Goal: Task Accomplishment & Management: Manage account settings

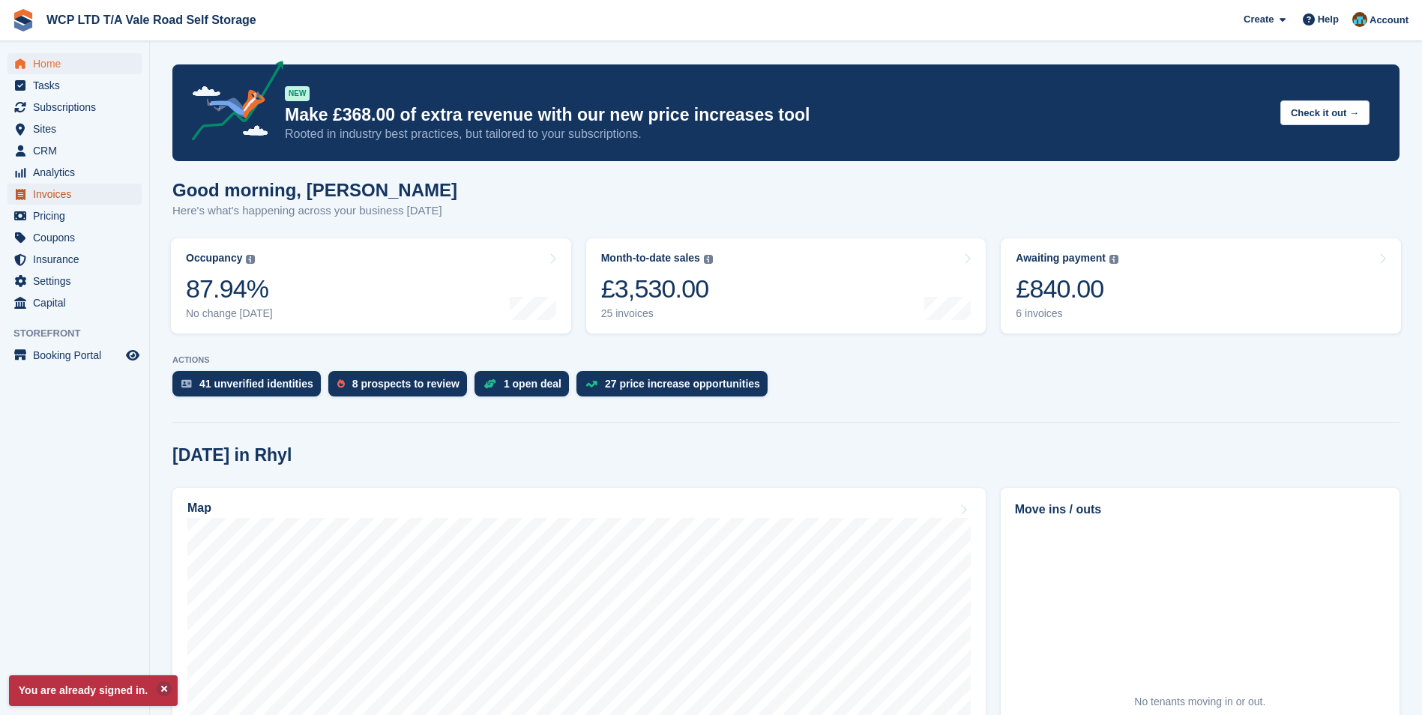
click at [67, 193] on span "Invoices" at bounding box center [78, 194] width 90 height 21
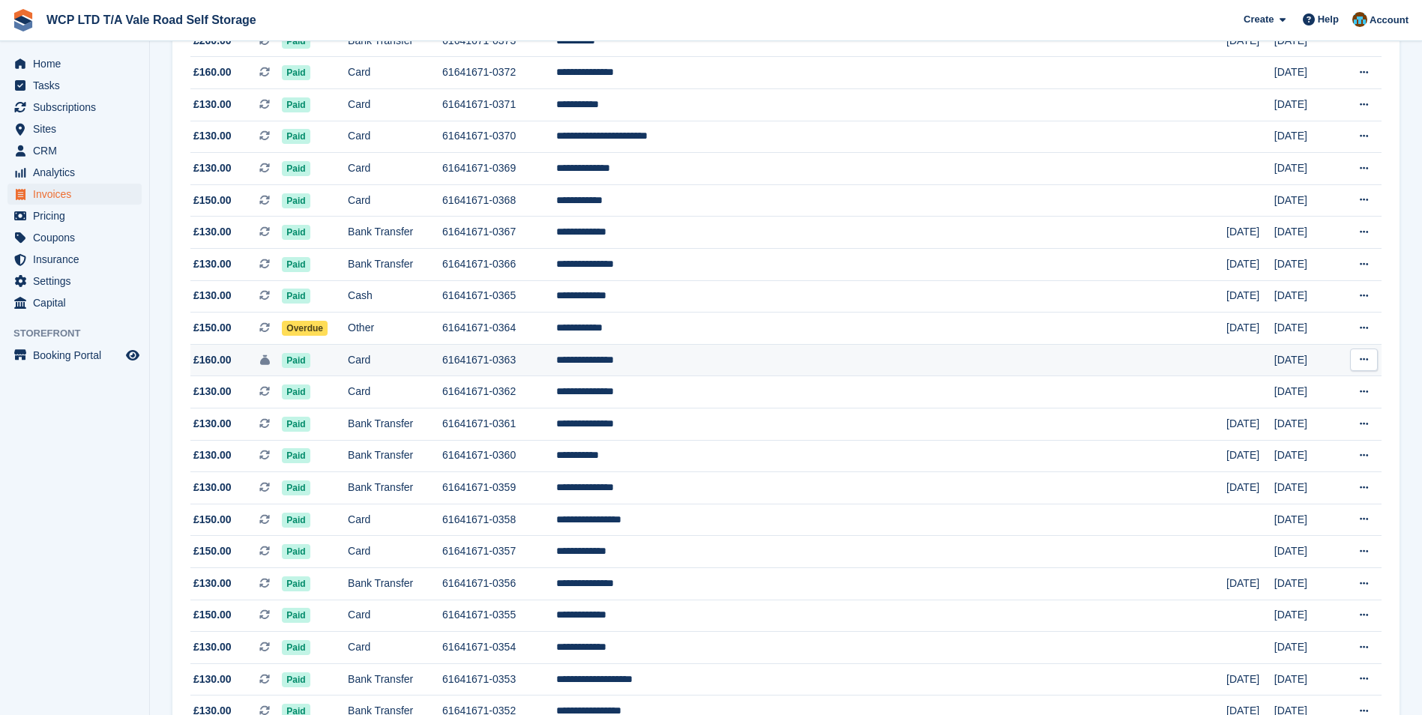
scroll to position [375, 0]
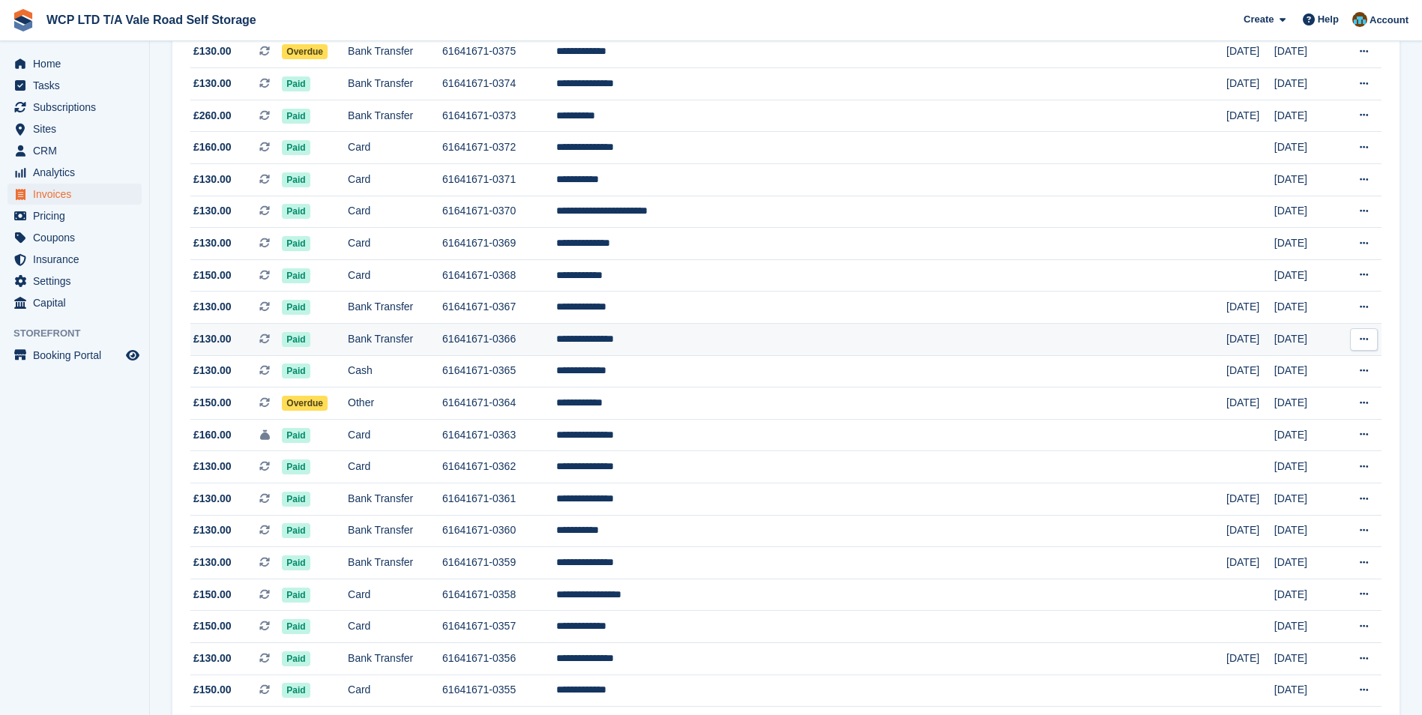
click at [556, 345] on td "61641671-0366" at bounding box center [499, 340] width 114 height 32
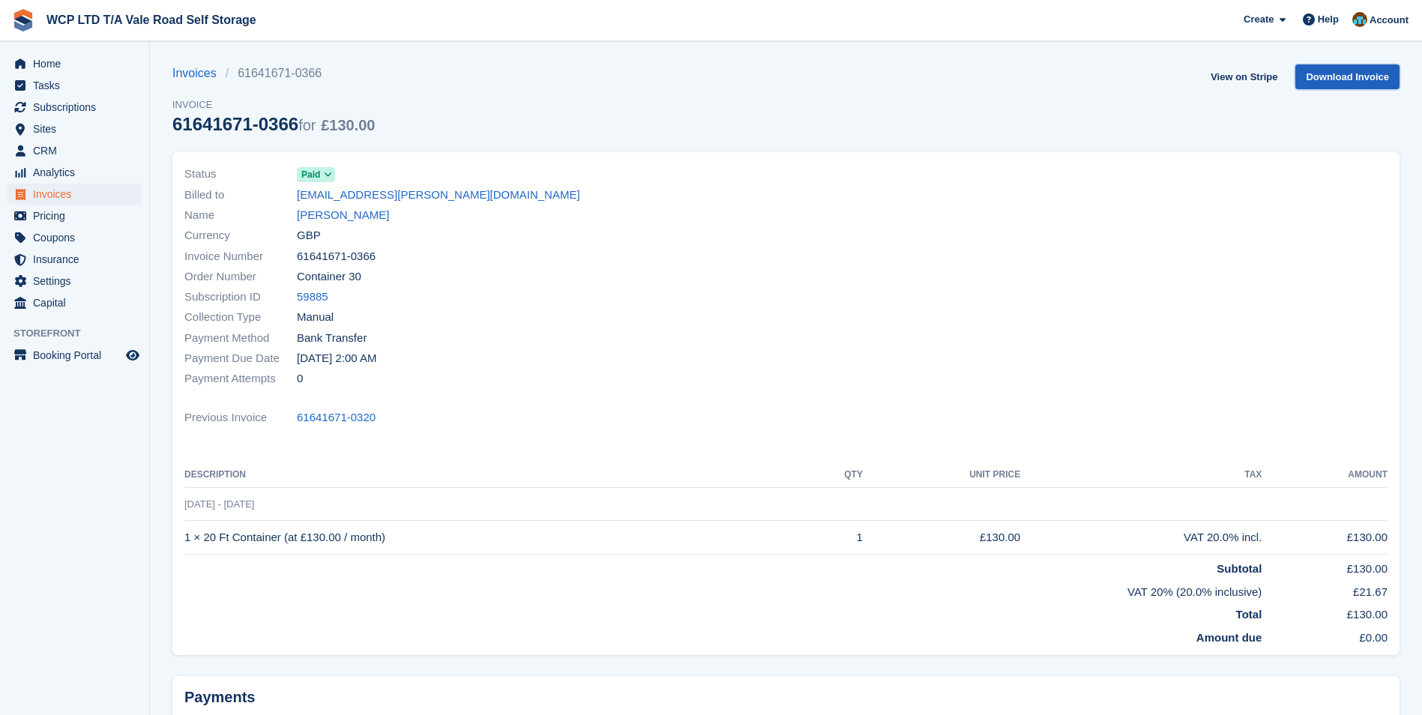
click at [1328, 73] on link "Download Invoice" at bounding box center [1347, 76] width 104 height 25
click at [43, 190] on span "Invoices" at bounding box center [78, 194] width 90 height 21
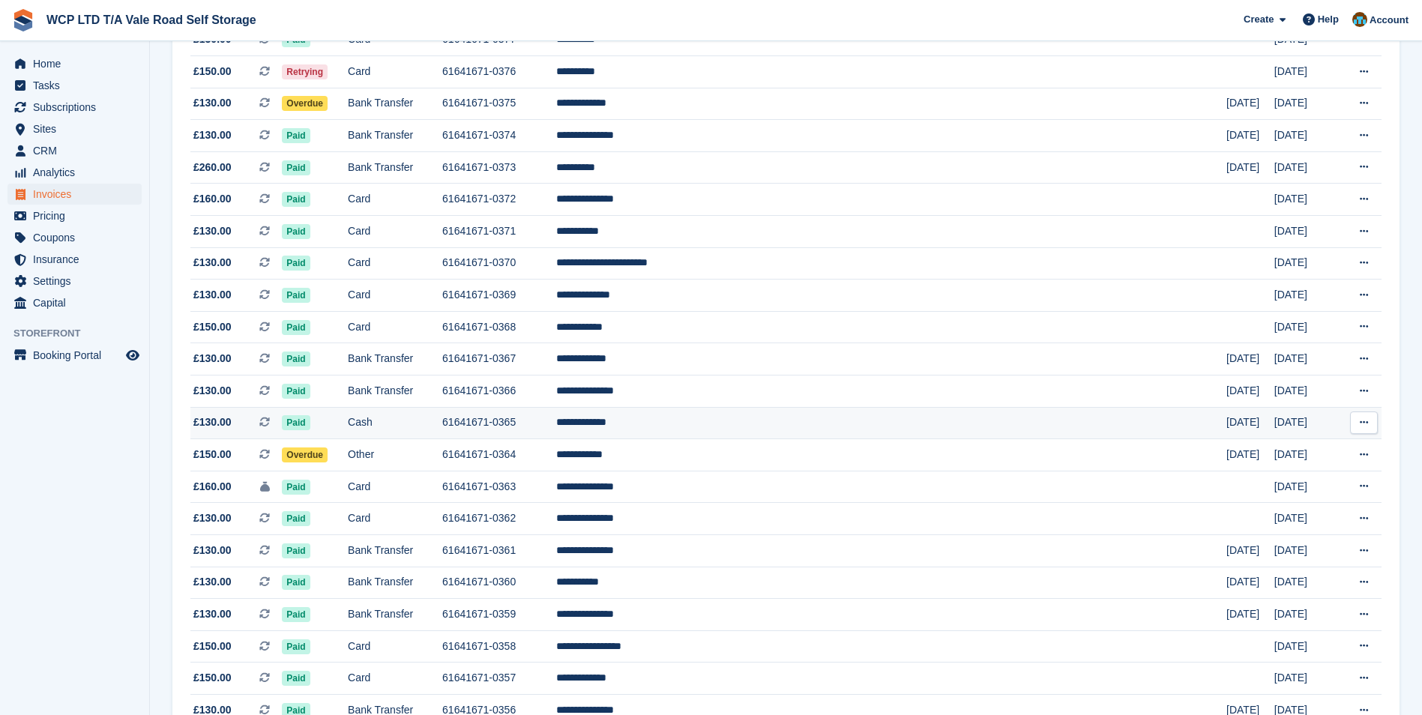
scroll to position [300, 0]
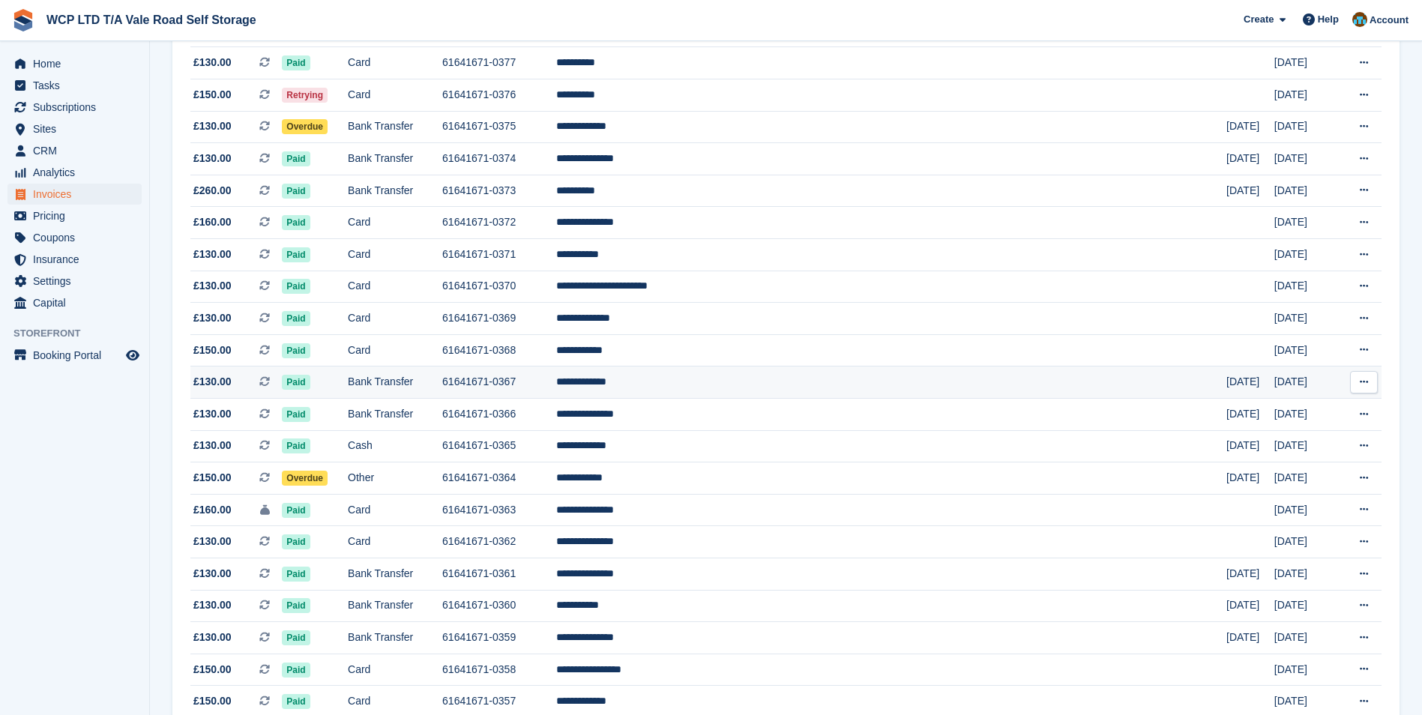
click at [713, 382] on td "**********" at bounding box center [891, 383] width 670 height 32
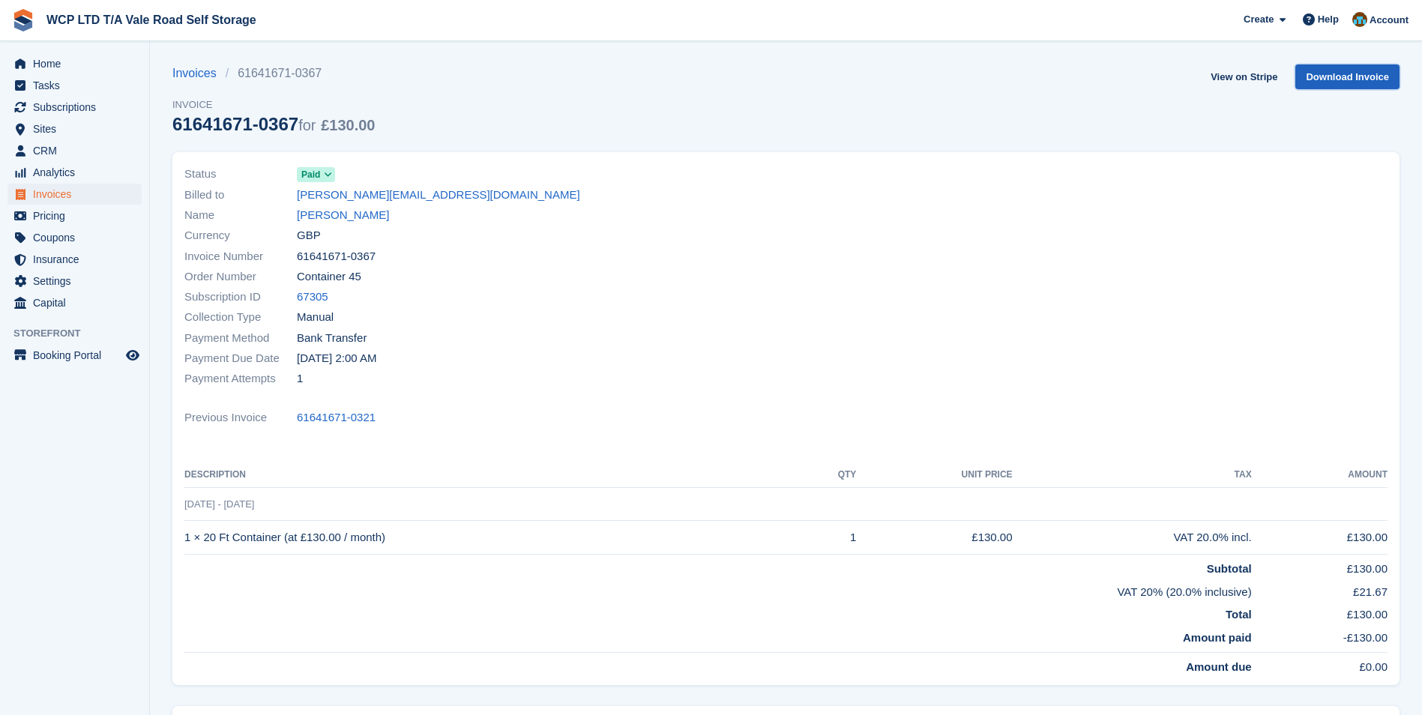
click at [1337, 71] on link "Download Invoice" at bounding box center [1347, 76] width 104 height 25
click at [344, 223] on link "Paul Williams" at bounding box center [343, 215] width 92 height 17
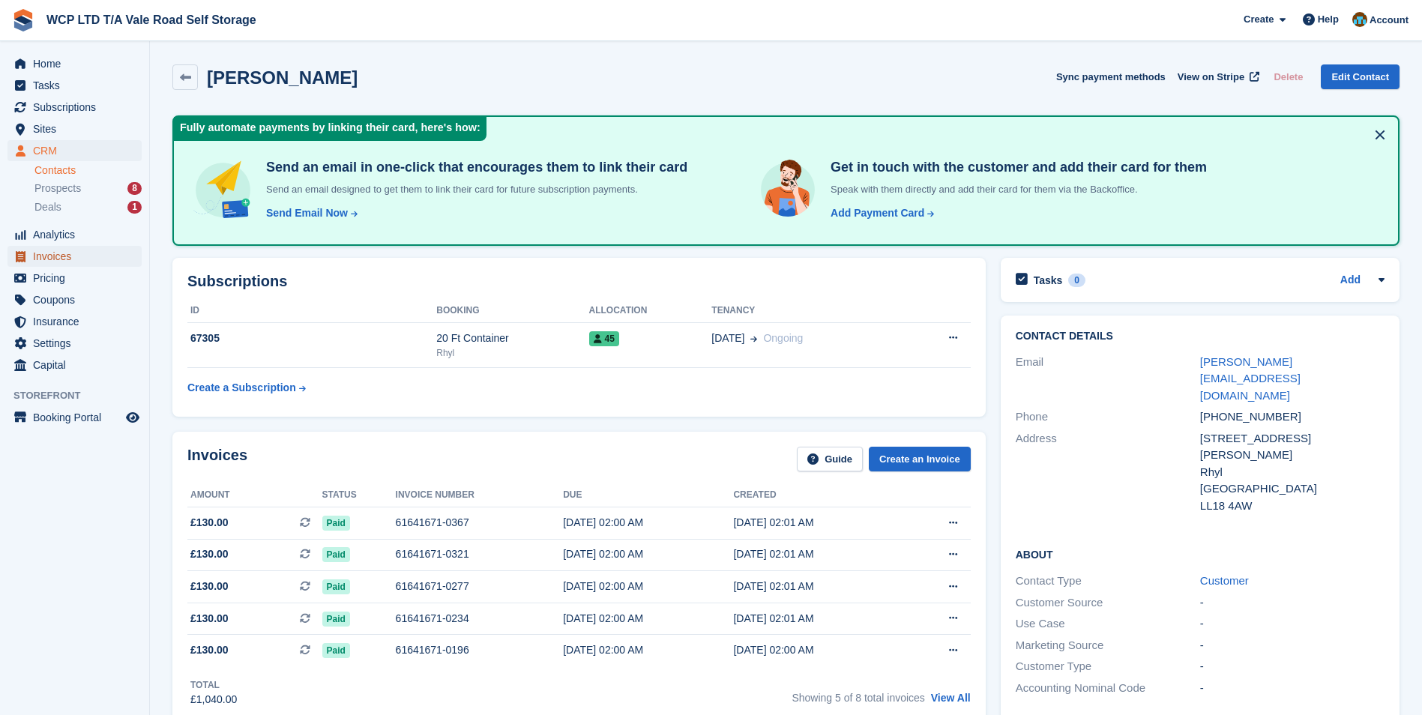
click at [44, 250] on span "Invoices" at bounding box center [78, 256] width 90 height 21
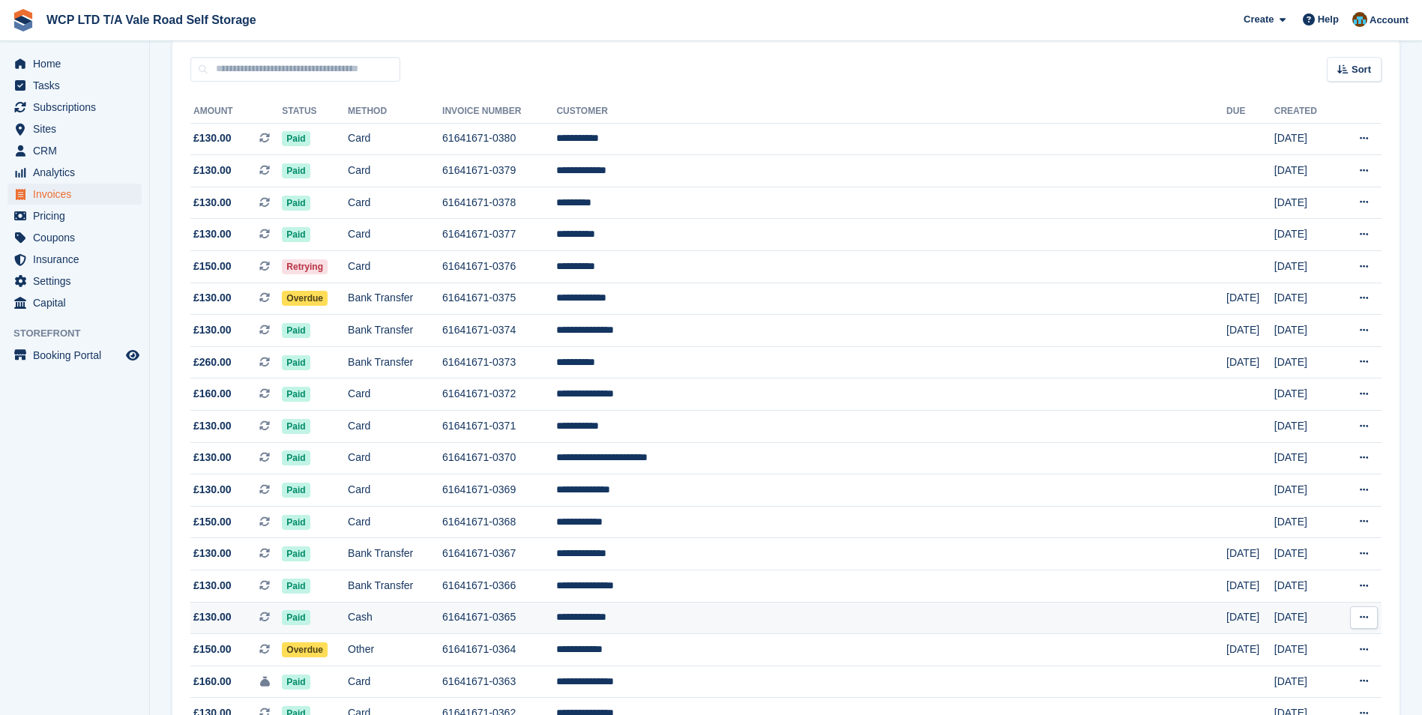
scroll to position [225, 0]
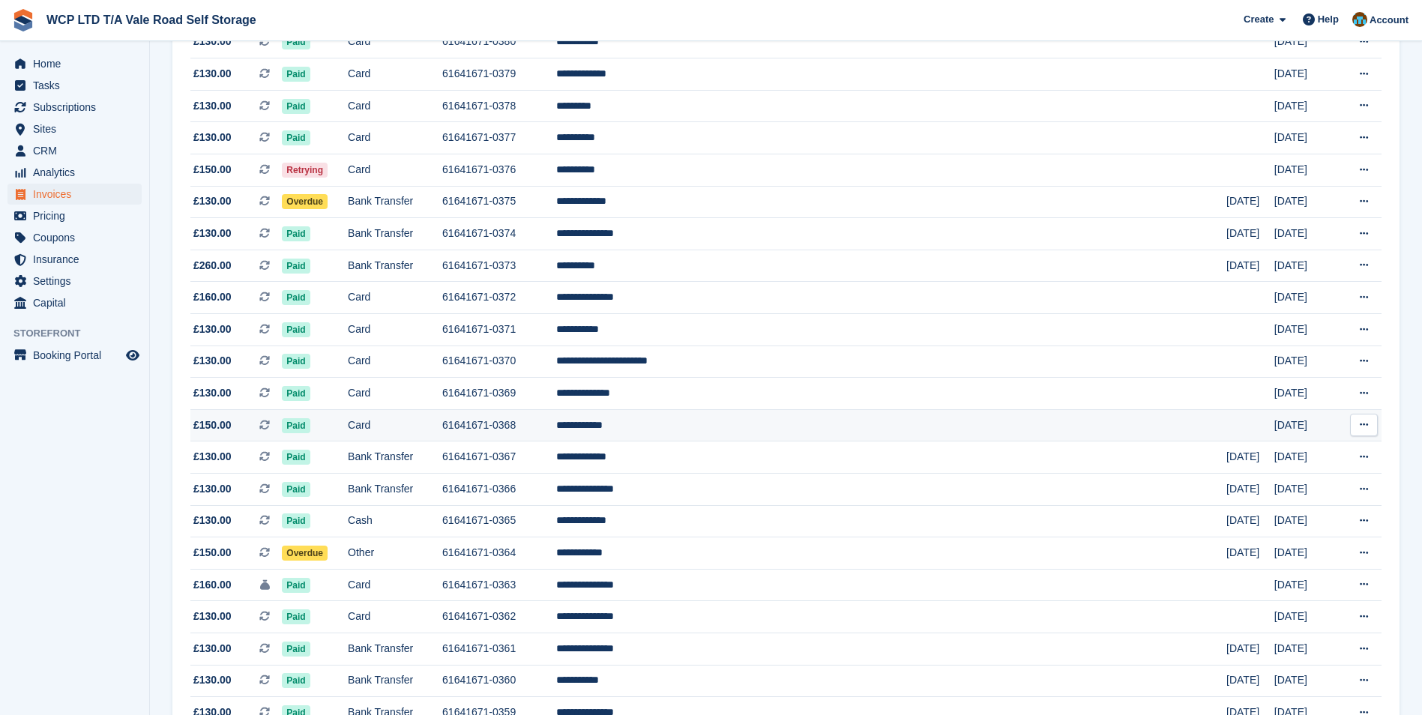
click at [747, 430] on td "**********" at bounding box center [891, 425] width 670 height 32
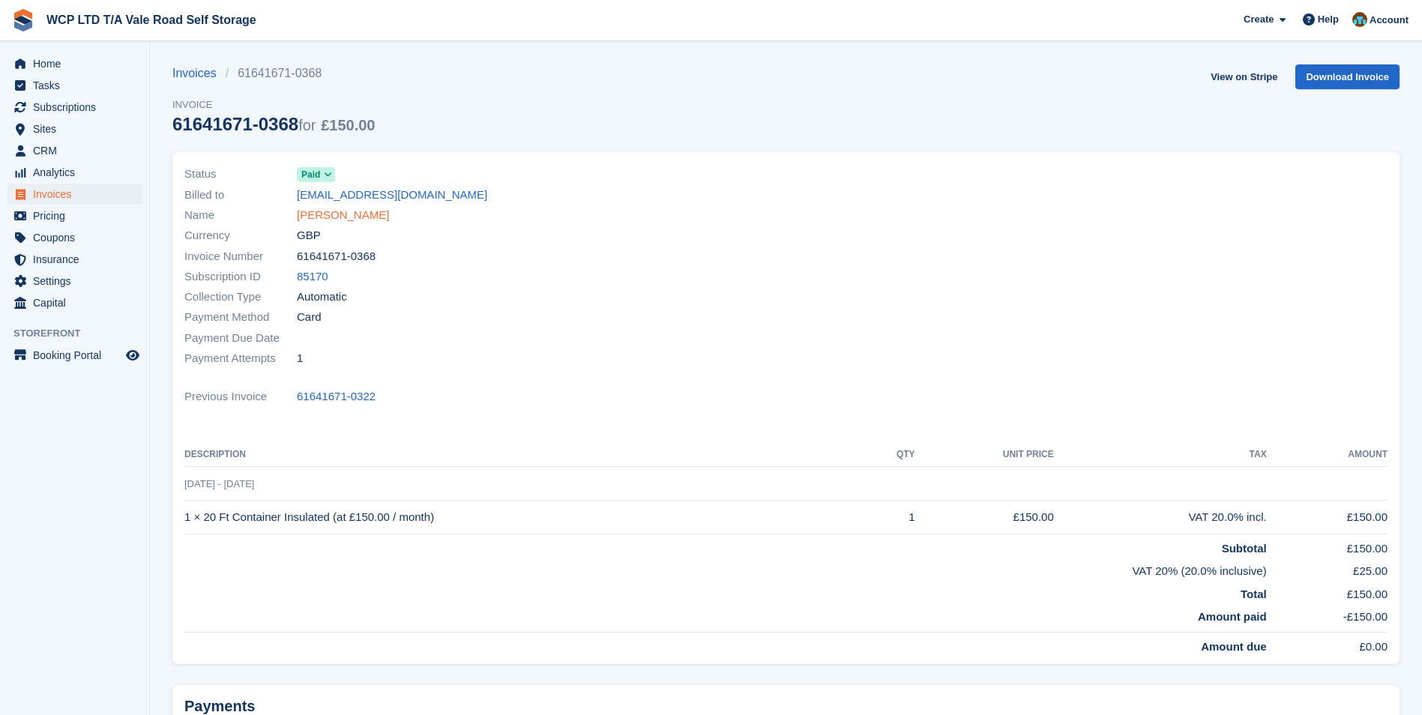
click at [343, 223] on link "Genine Kenny" at bounding box center [343, 215] width 92 height 17
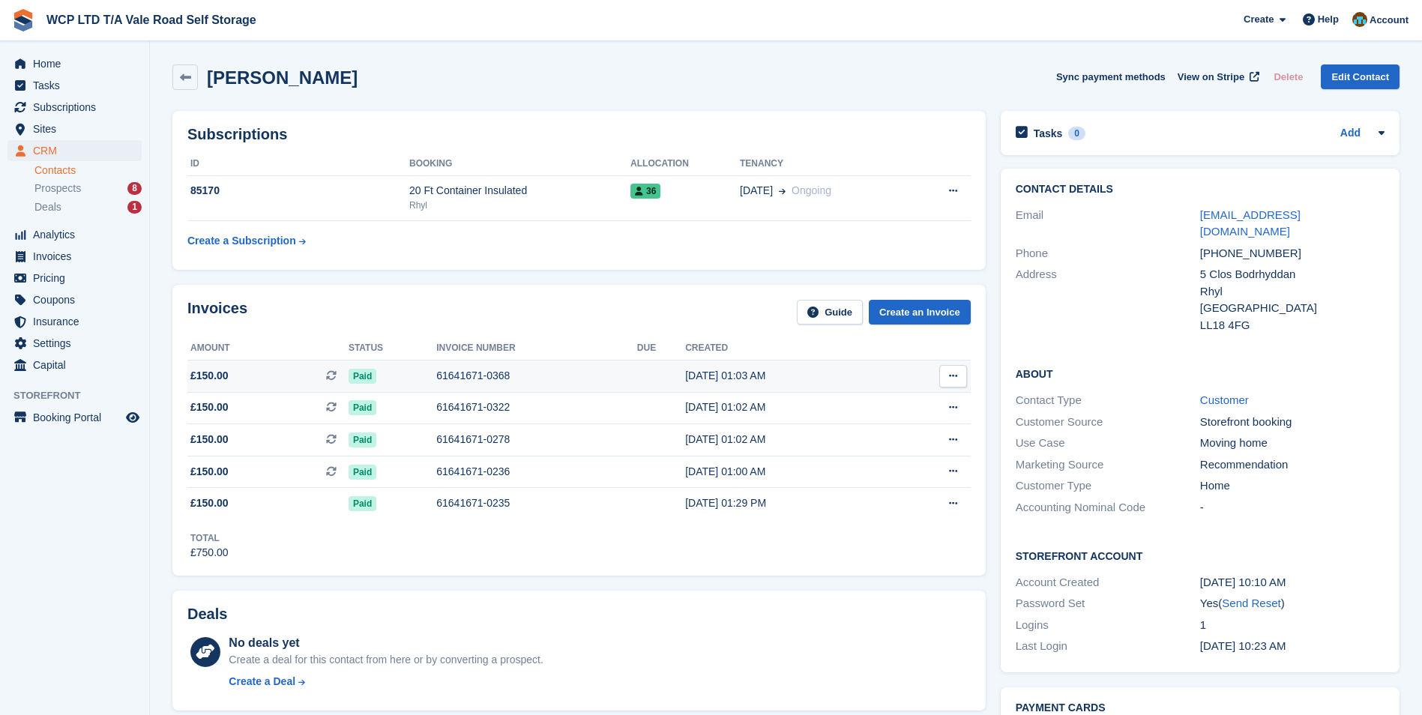
click at [455, 380] on div "61641671-0368" at bounding box center [536, 376] width 201 height 16
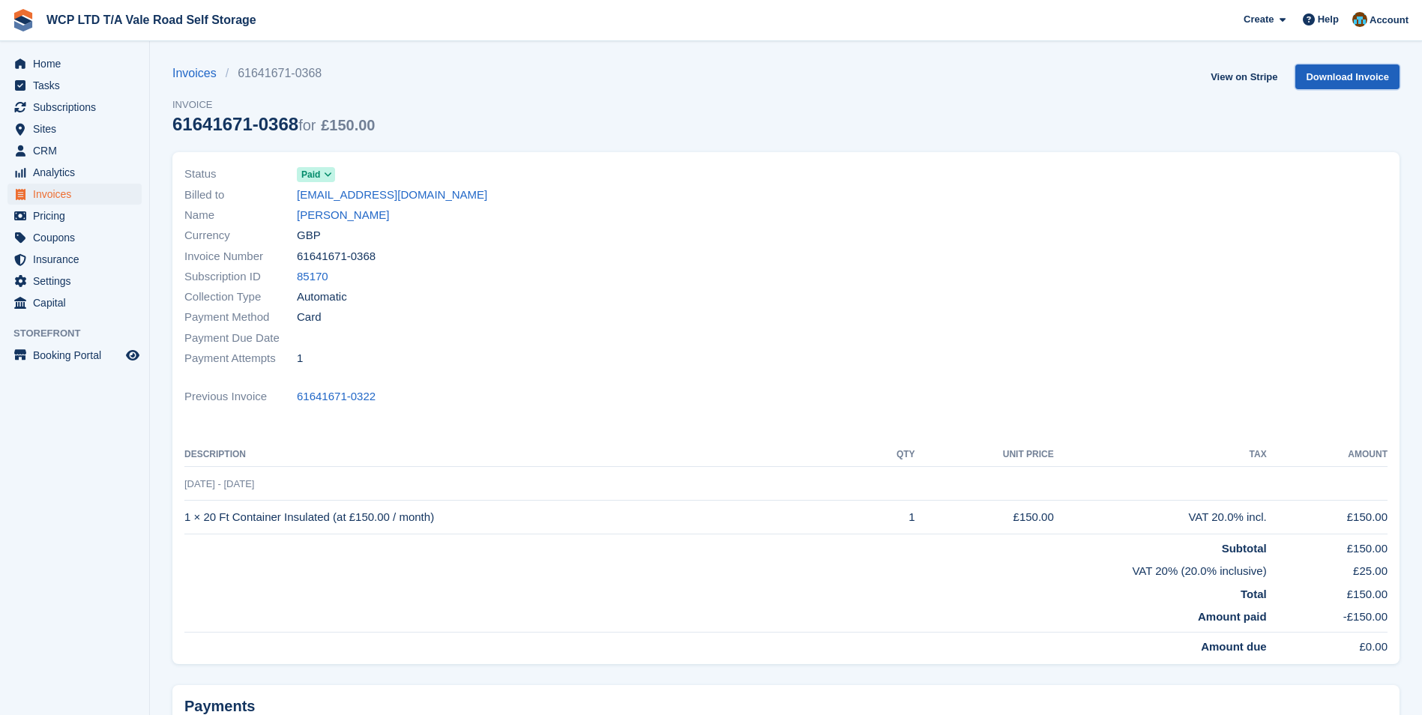
click at [1334, 76] on link "Download Invoice" at bounding box center [1347, 76] width 104 height 25
click at [320, 209] on link "[PERSON_NAME]" at bounding box center [343, 215] width 92 height 17
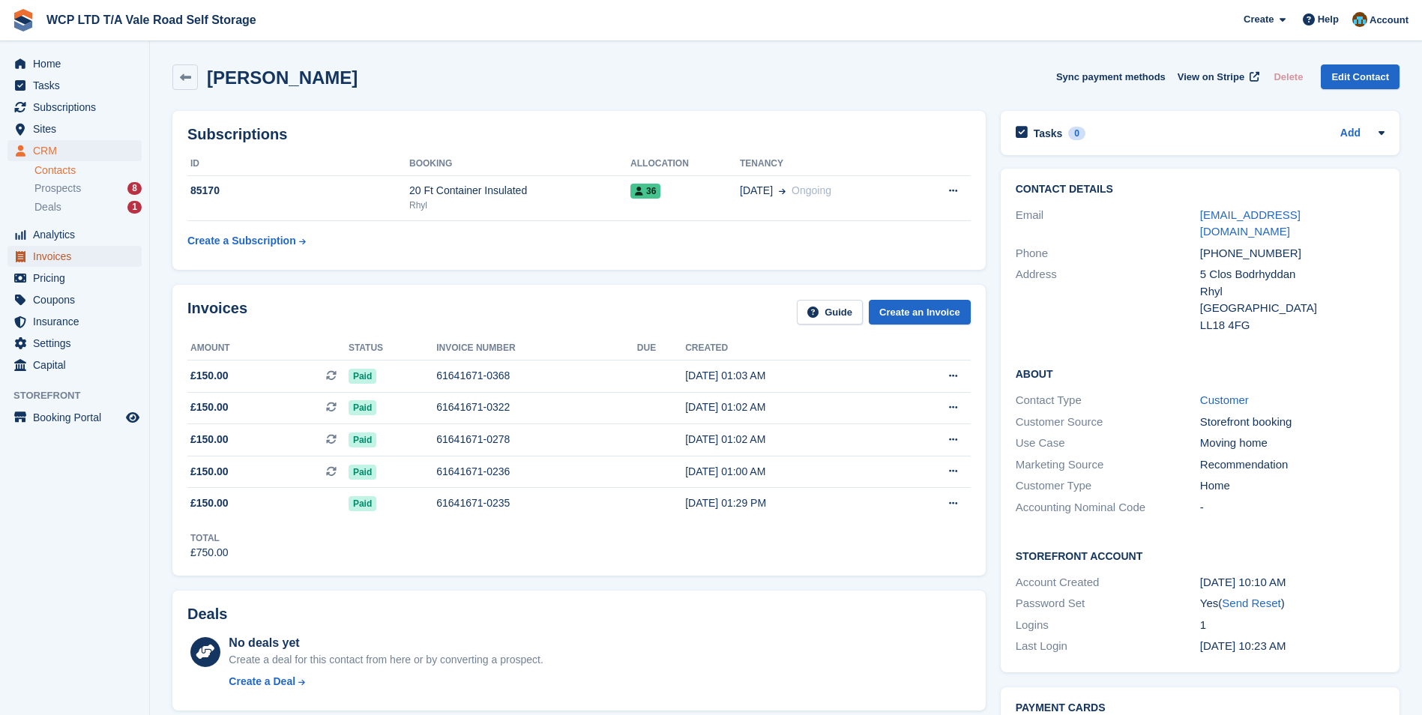
click at [51, 253] on span "Invoices" at bounding box center [78, 256] width 90 height 21
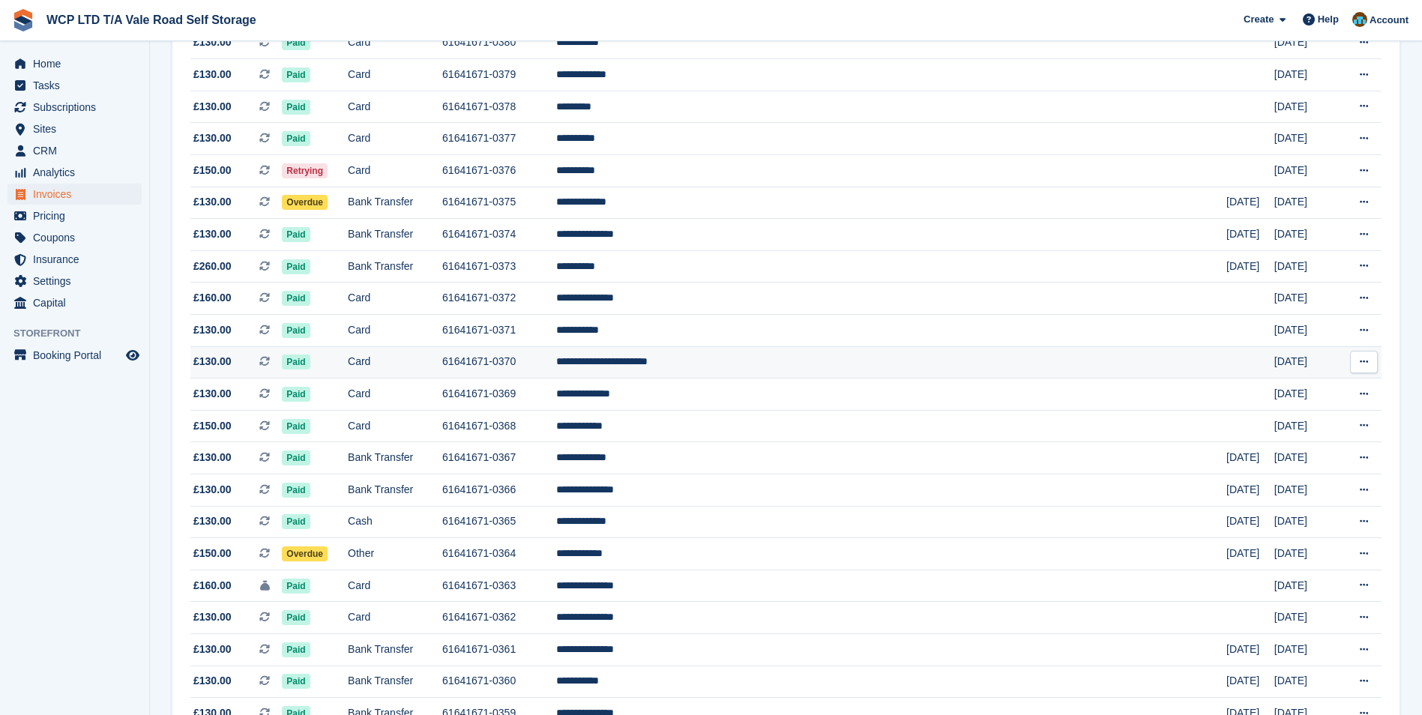
scroll to position [225, 0]
click at [556, 398] on td "61641671-0369" at bounding box center [499, 394] width 114 height 32
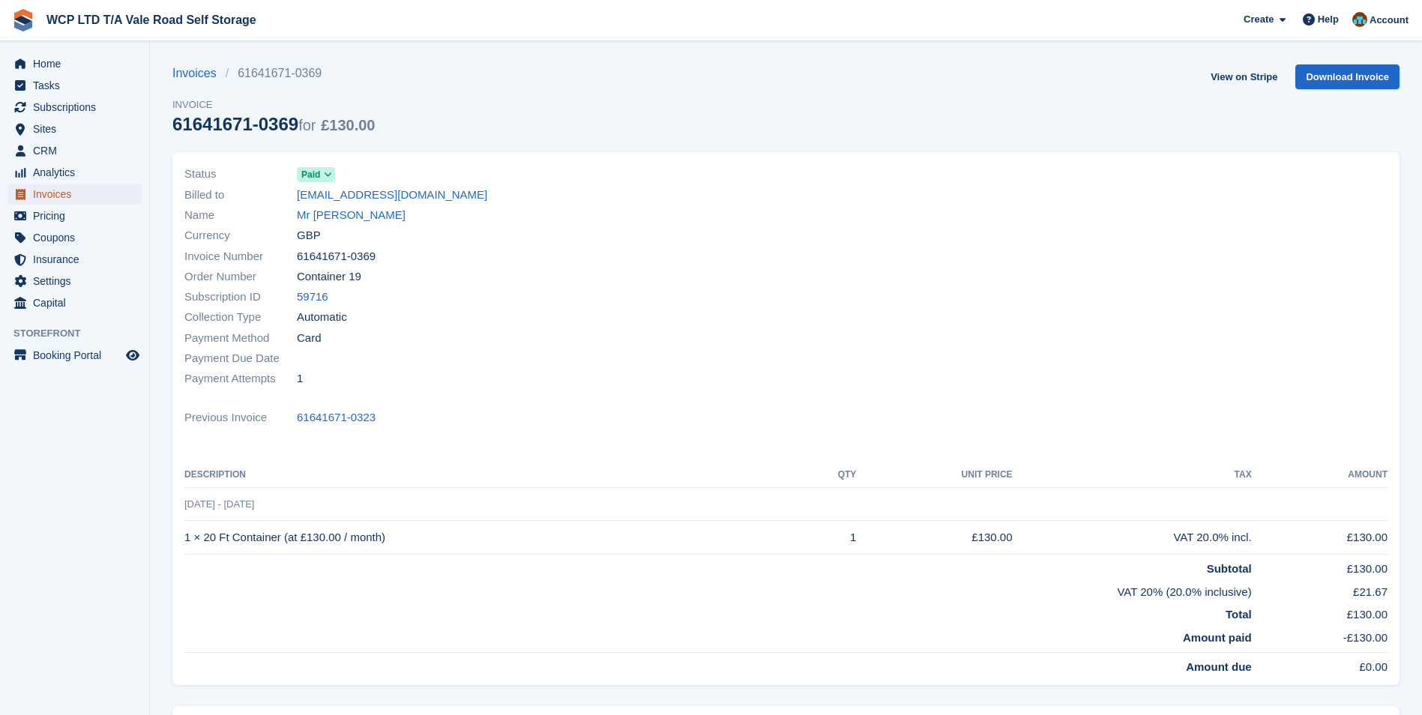
click at [63, 191] on span "Invoices" at bounding box center [78, 194] width 90 height 21
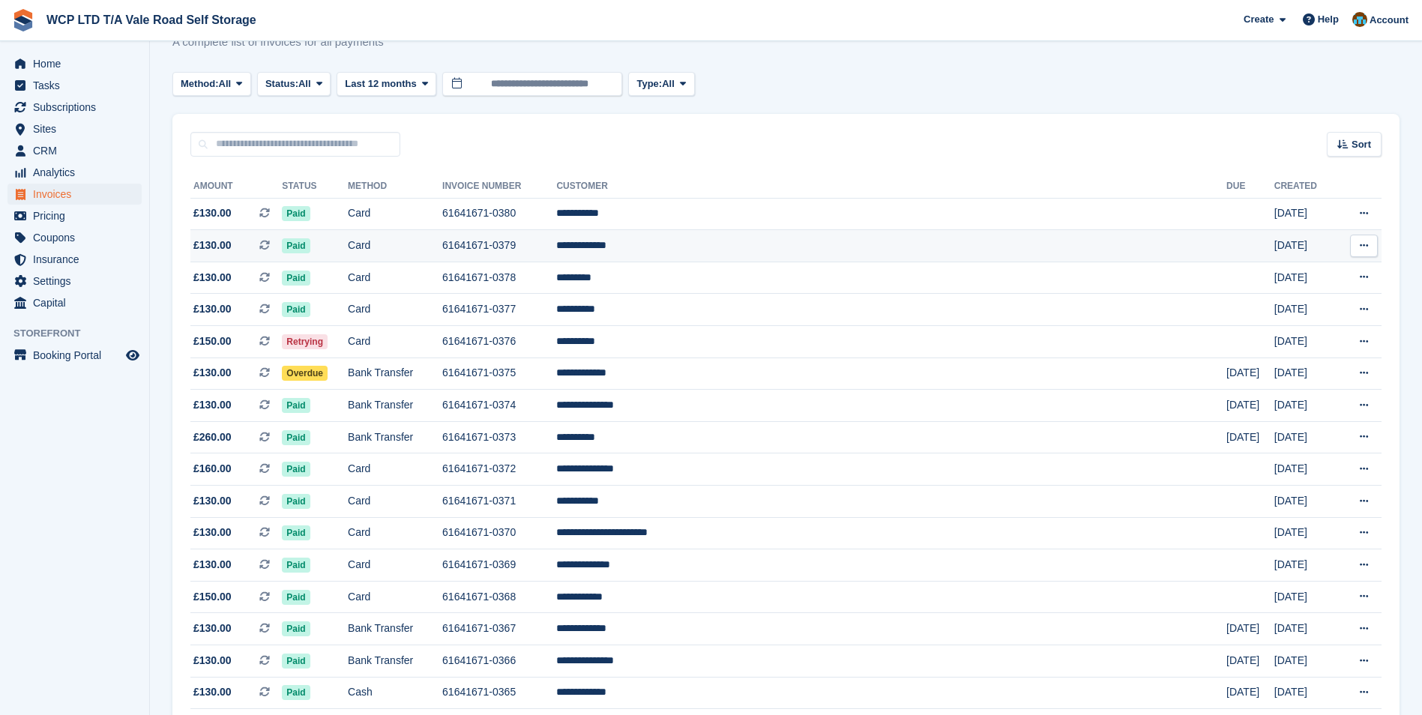
scroll to position [150, 0]
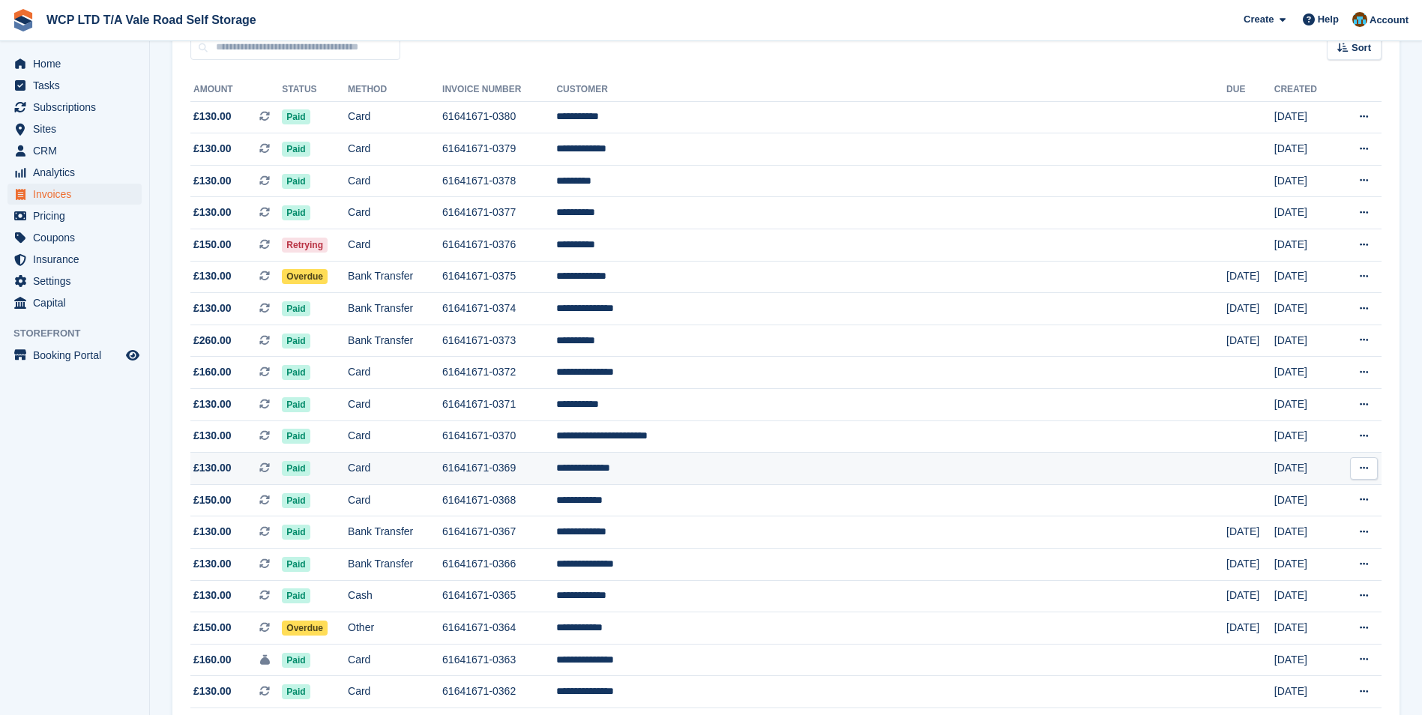
click at [714, 476] on td "**********" at bounding box center [891, 469] width 670 height 32
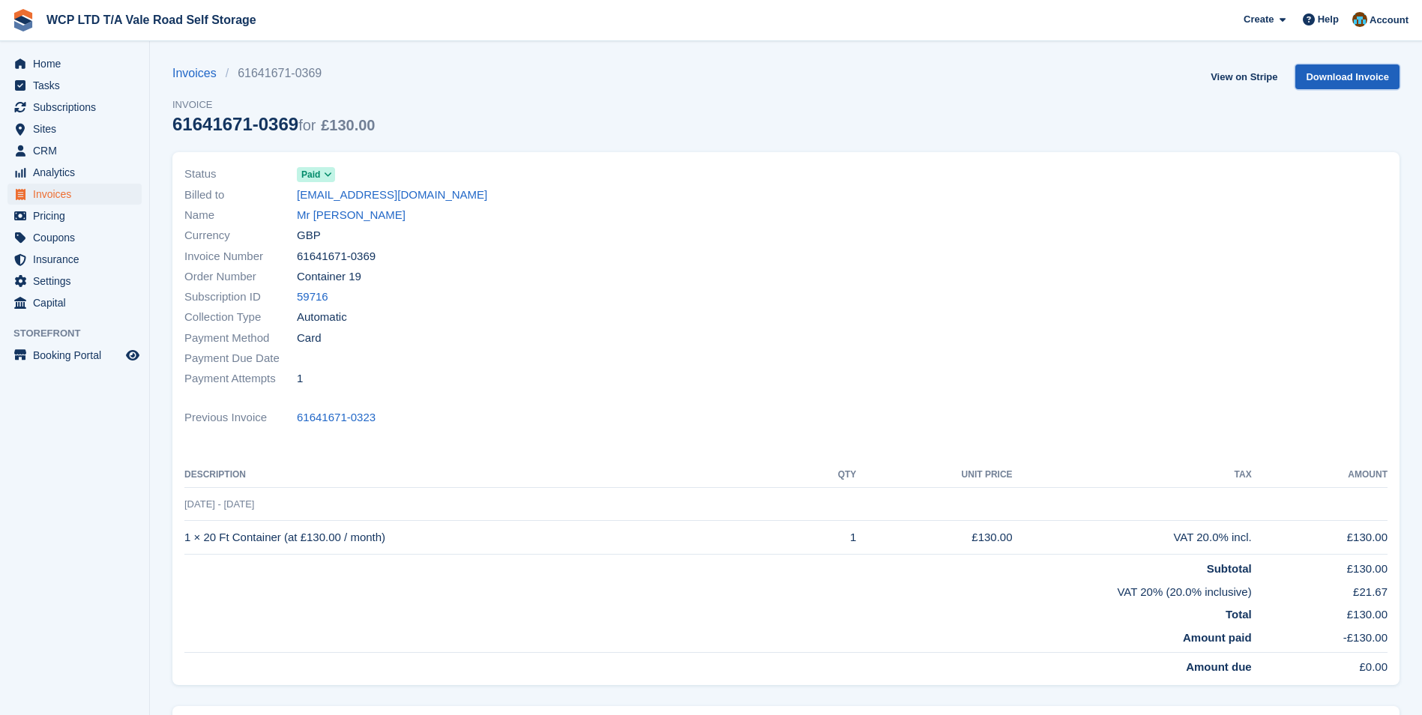
click at [1335, 76] on link "Download Invoice" at bounding box center [1347, 76] width 104 height 25
click at [41, 198] on span "Invoices" at bounding box center [78, 194] width 90 height 21
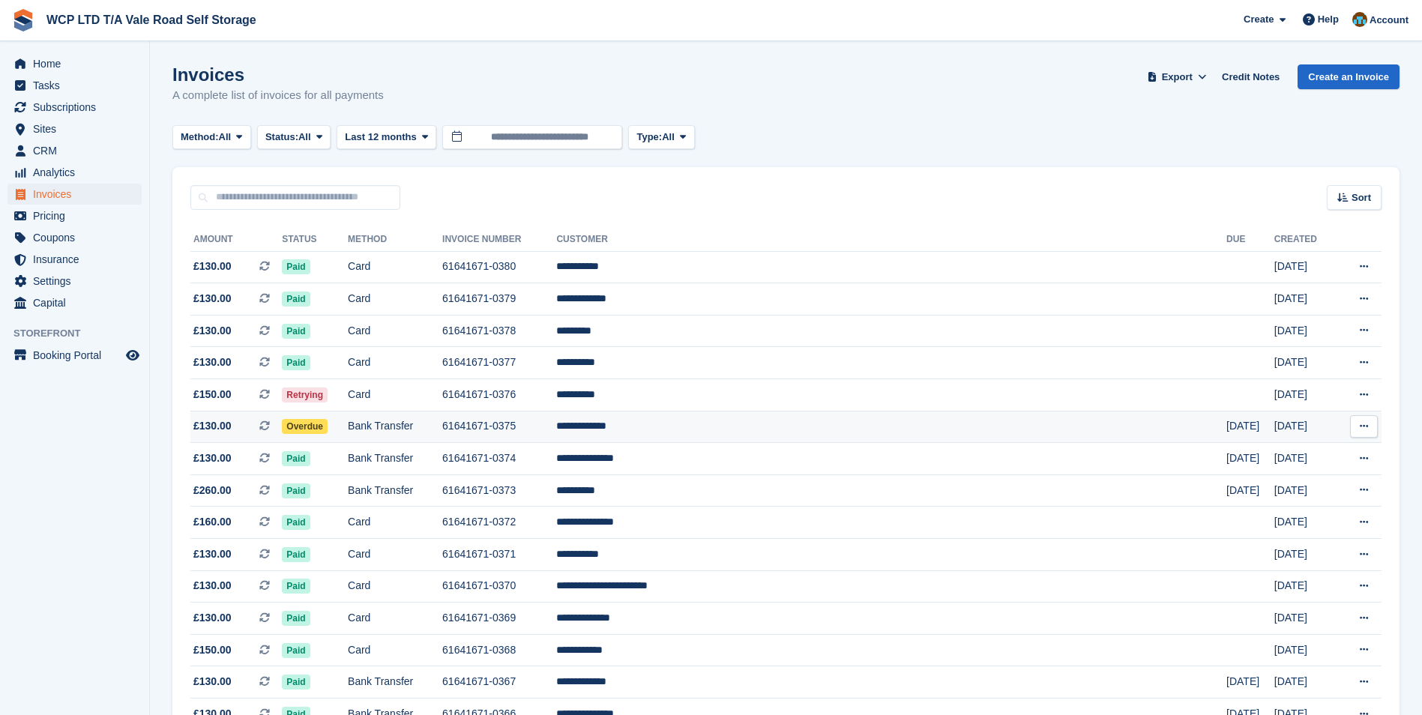
scroll to position [150, 0]
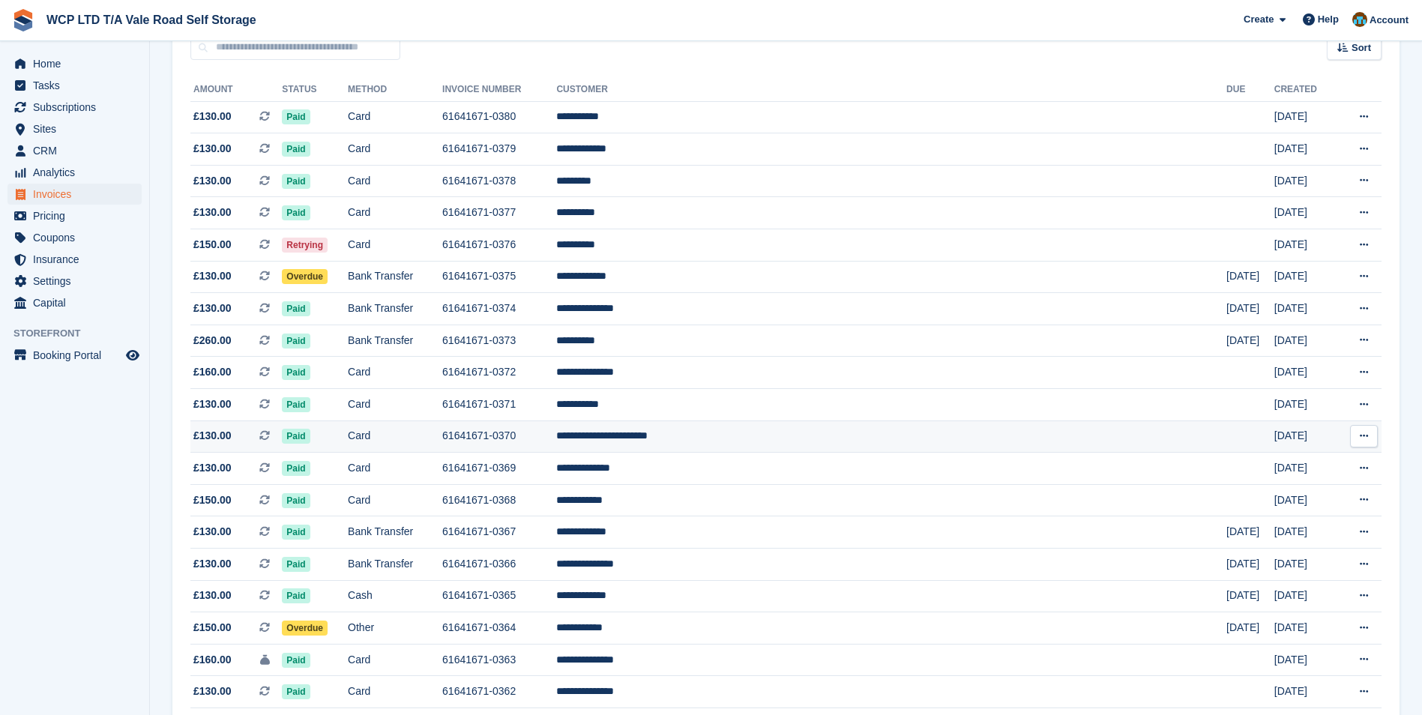
click at [728, 436] on td "**********" at bounding box center [891, 437] width 670 height 32
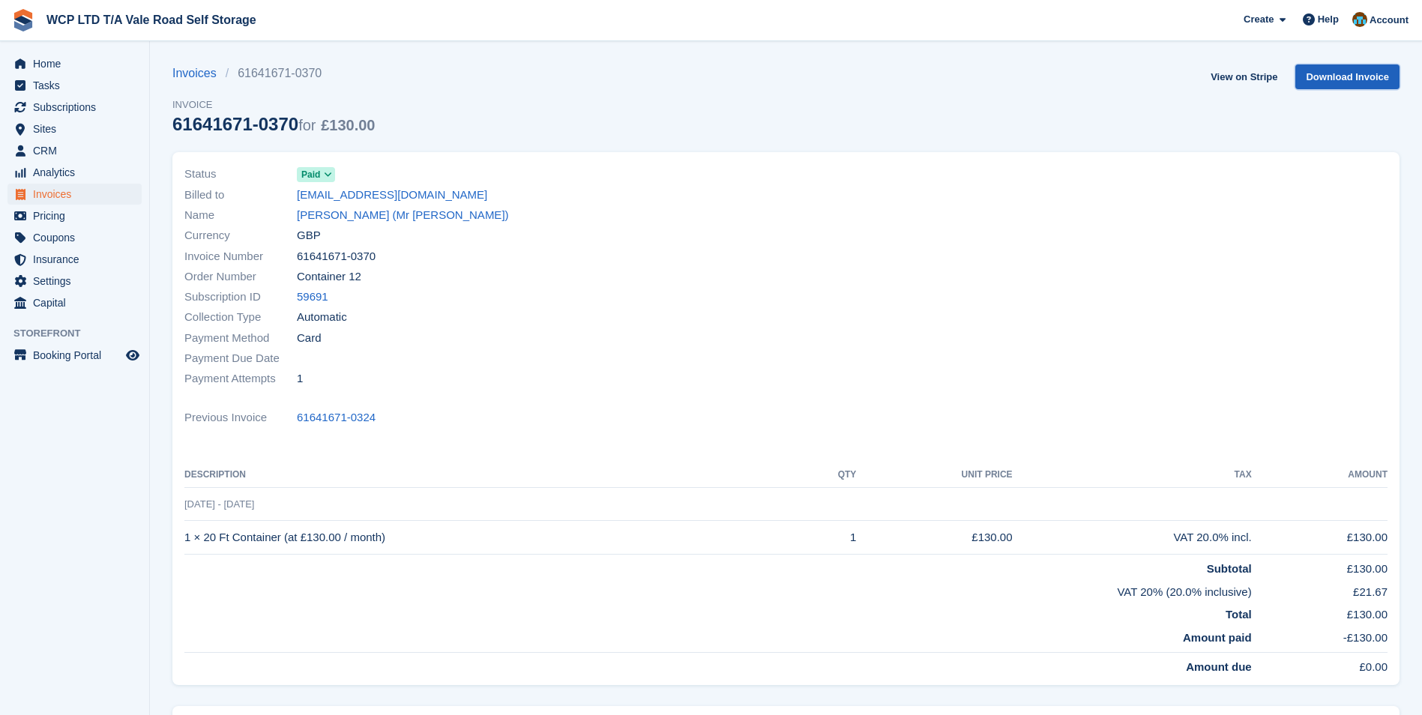
click at [1334, 79] on link "Download Invoice" at bounding box center [1347, 76] width 104 height 25
click at [44, 192] on span "Invoices" at bounding box center [78, 194] width 90 height 21
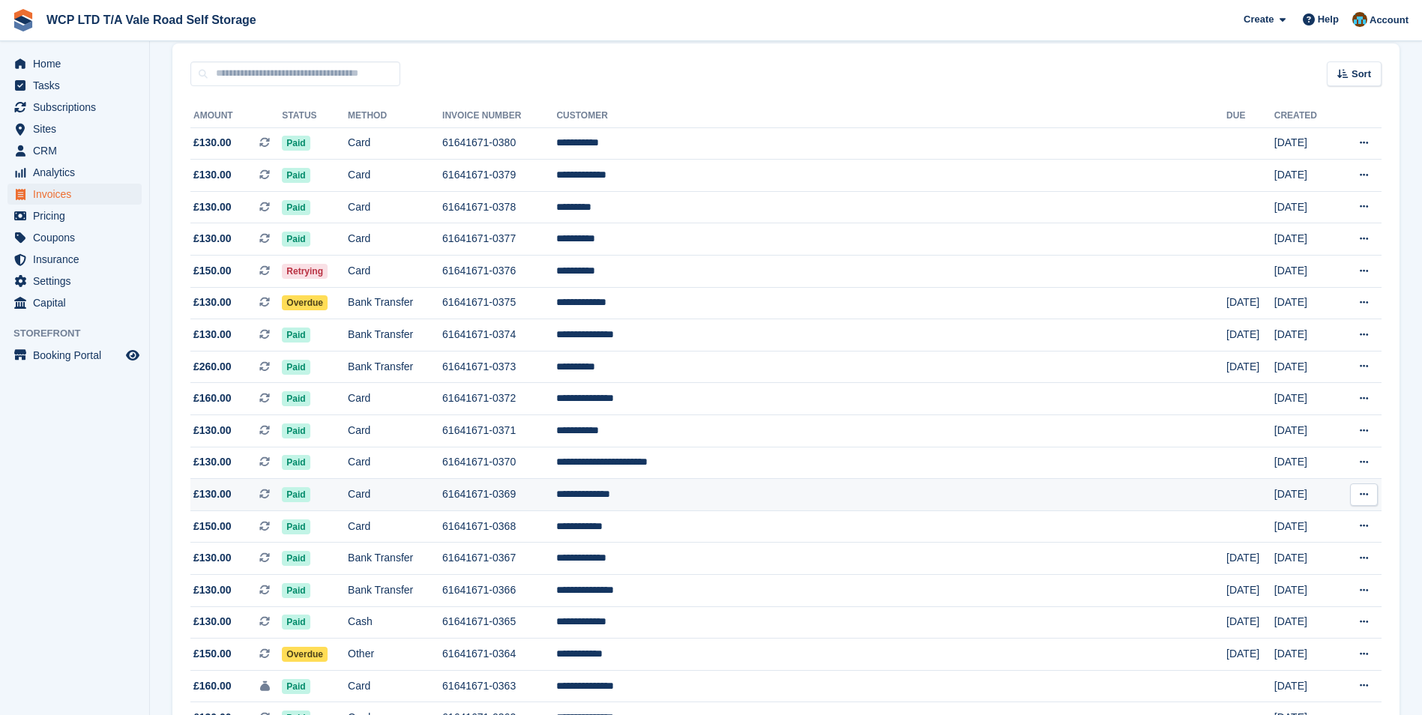
scroll to position [75, 0]
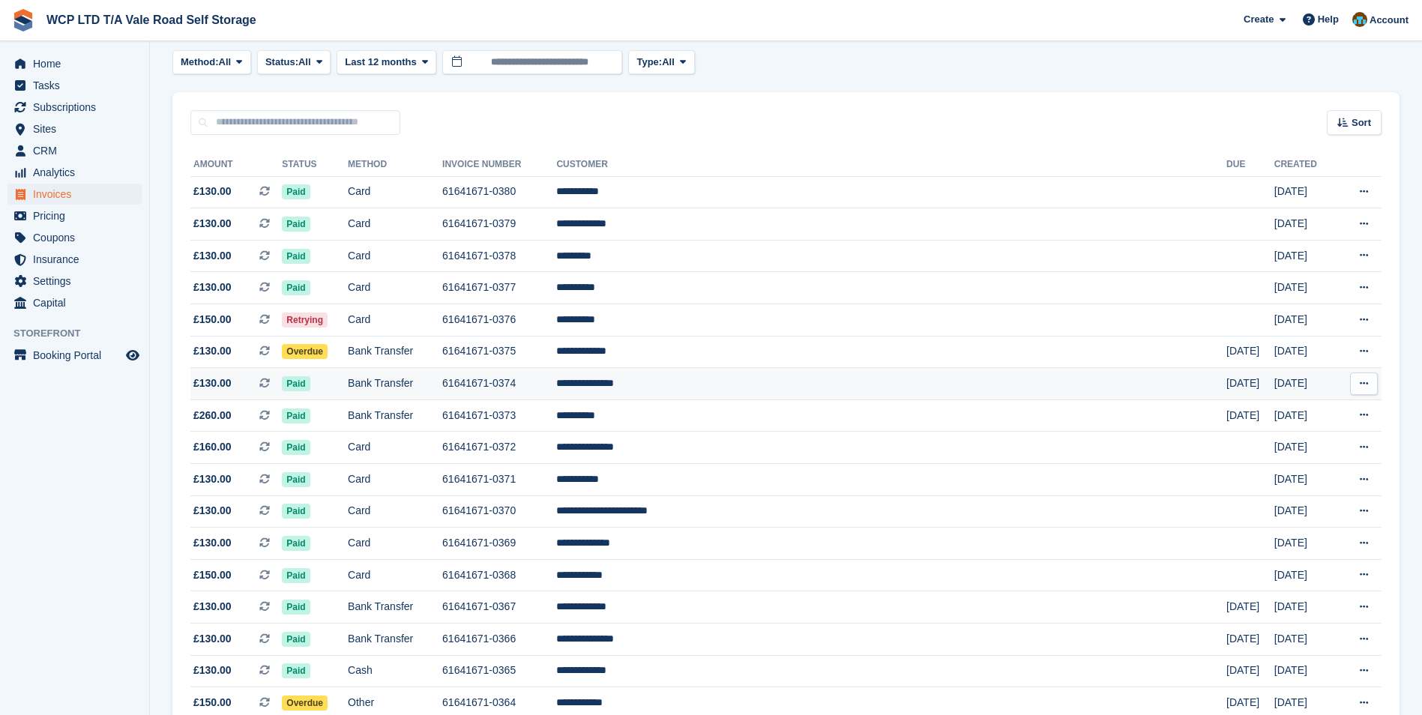
click at [726, 387] on td "**********" at bounding box center [891, 384] width 670 height 32
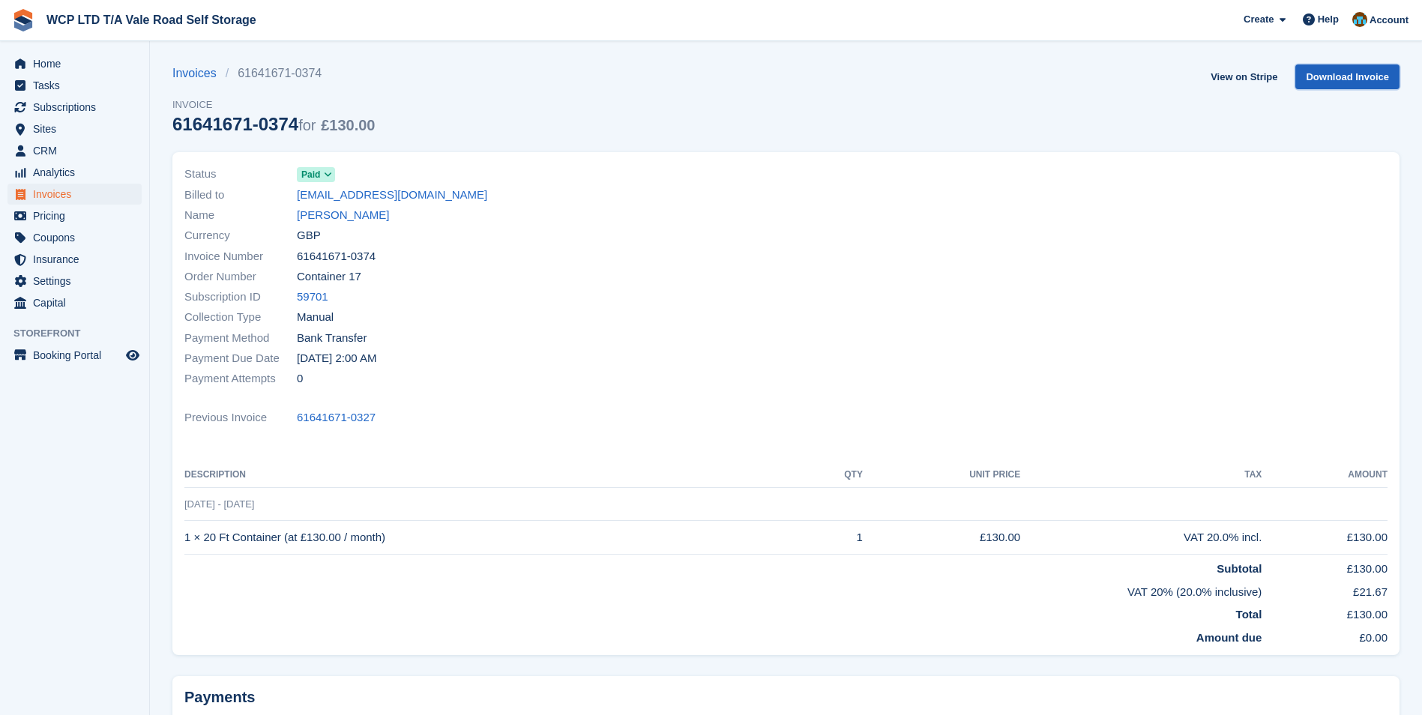
click at [1330, 75] on link "Download Invoice" at bounding box center [1347, 76] width 104 height 25
click at [1327, 71] on link "Download Invoice" at bounding box center [1347, 76] width 104 height 25
click at [90, 193] on span "Invoices" at bounding box center [78, 194] width 90 height 21
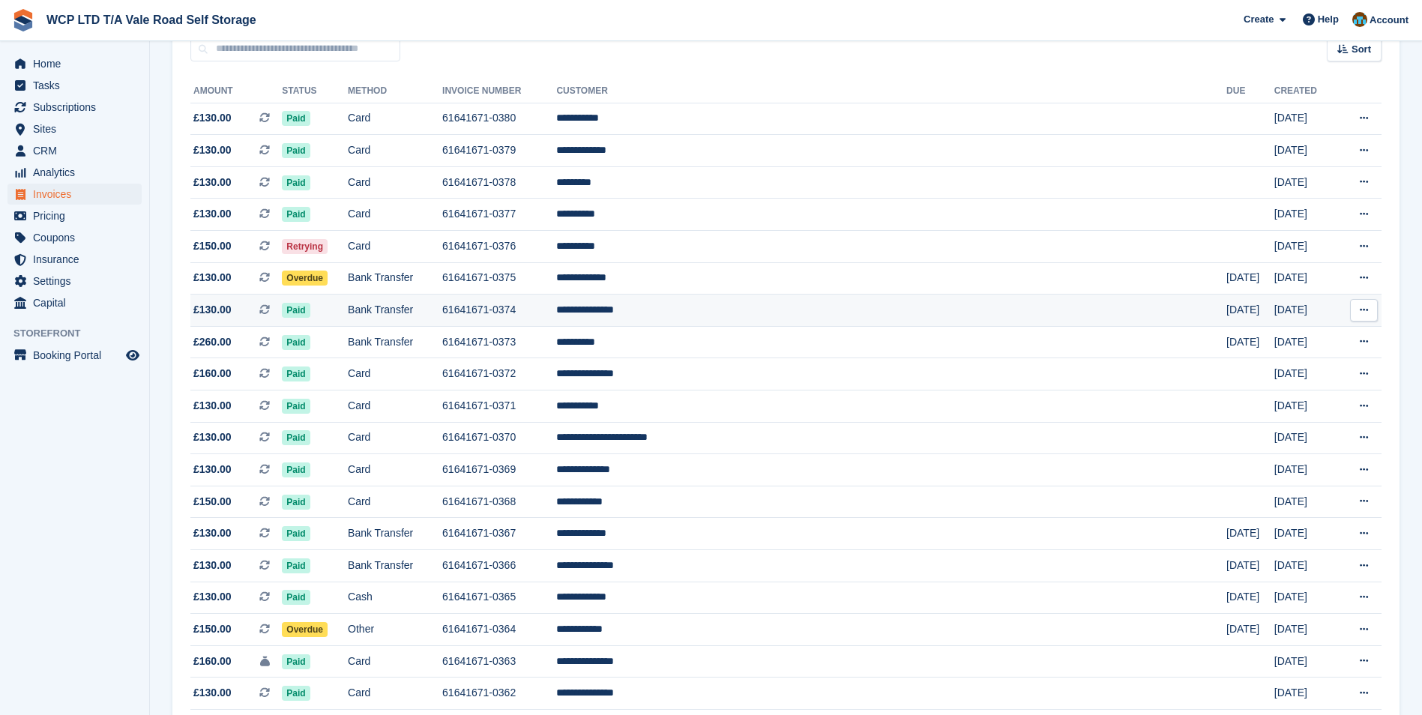
scroll to position [150, 0]
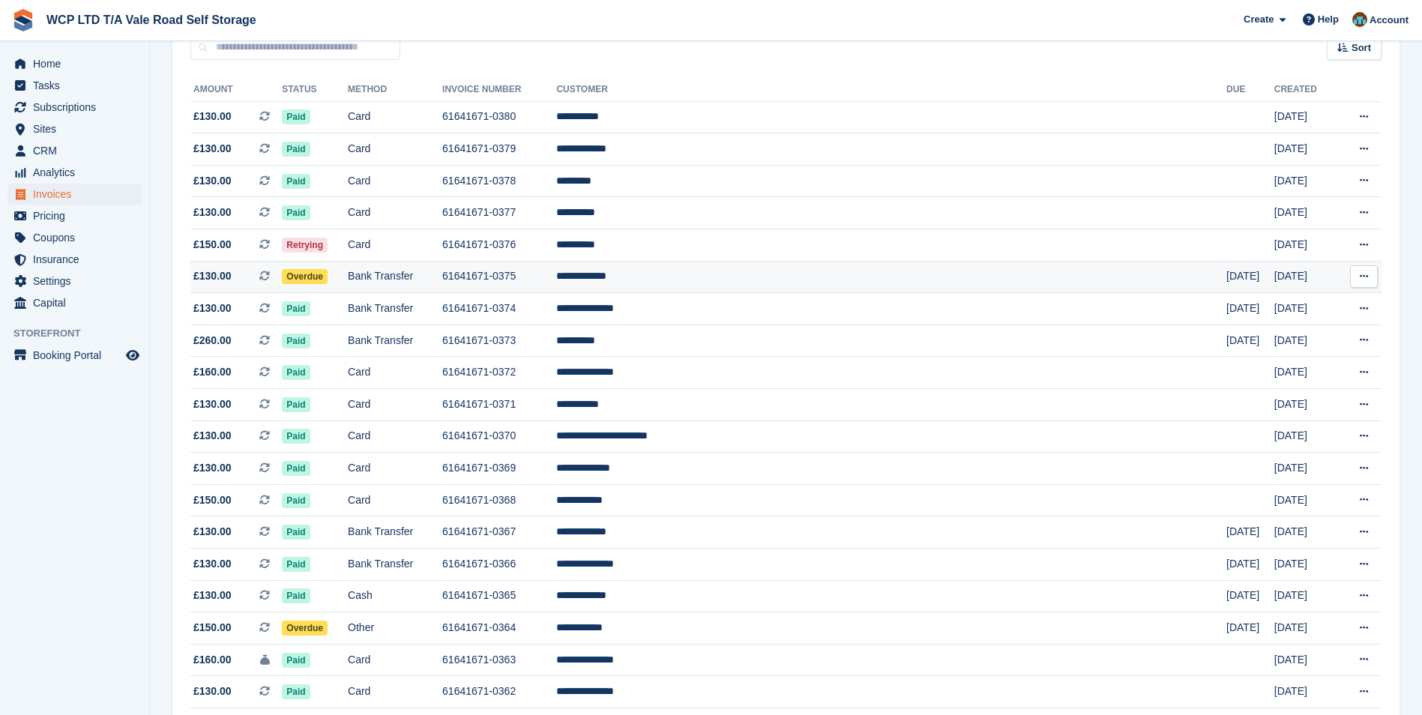
click at [348, 276] on td "Overdue" at bounding box center [315, 277] width 66 height 32
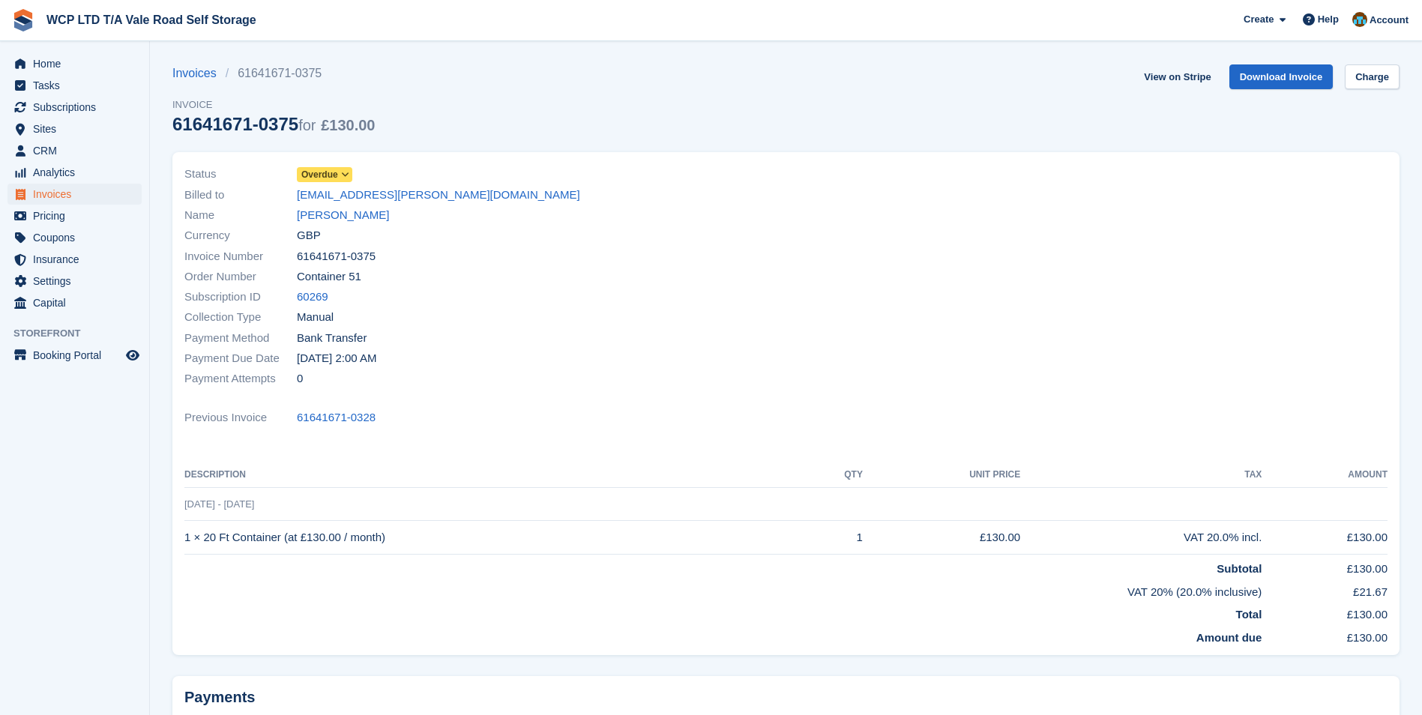
click at [343, 171] on icon at bounding box center [345, 174] width 8 height 9
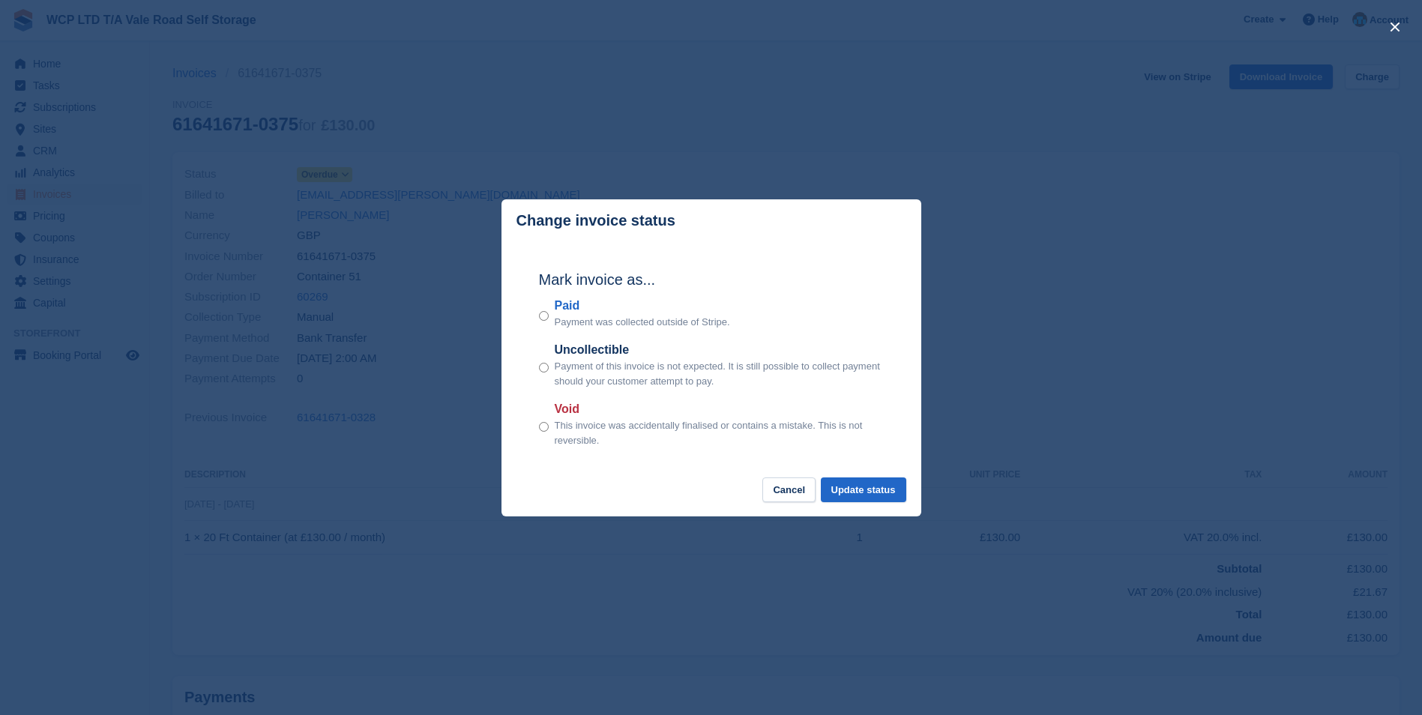
click at [549, 319] on div "Paid Payment was collected outside of Stripe." at bounding box center [711, 313] width 345 height 33
click at [846, 495] on button "Update status" at bounding box center [863, 490] width 85 height 25
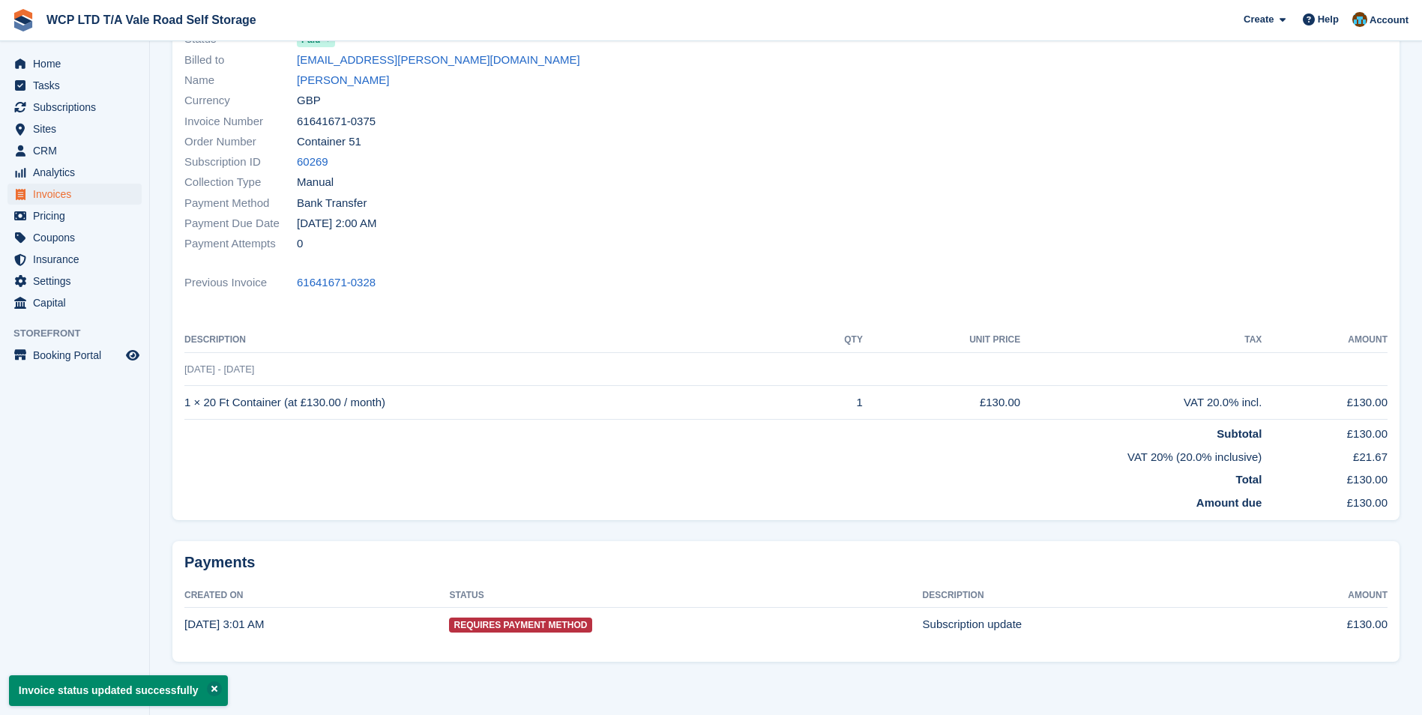
scroll to position [149, 0]
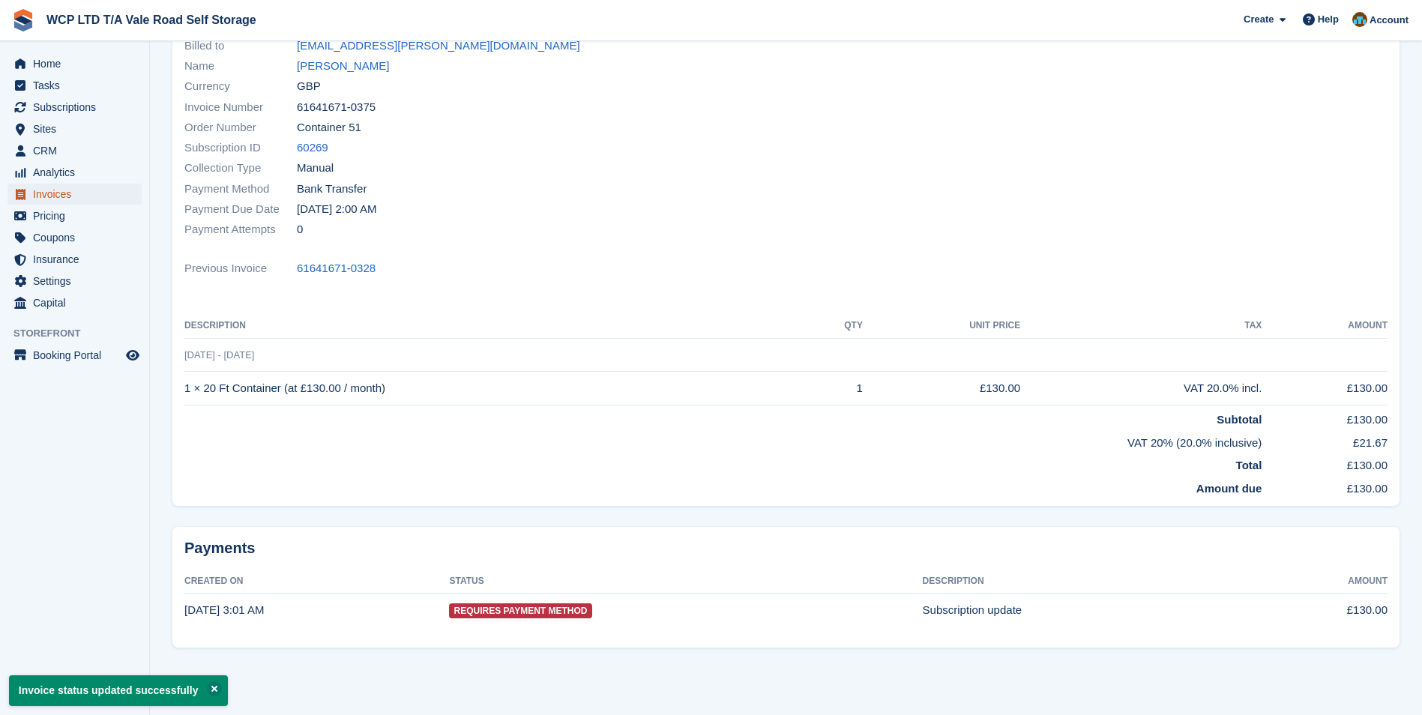
click at [69, 193] on span "Invoices" at bounding box center [78, 194] width 90 height 21
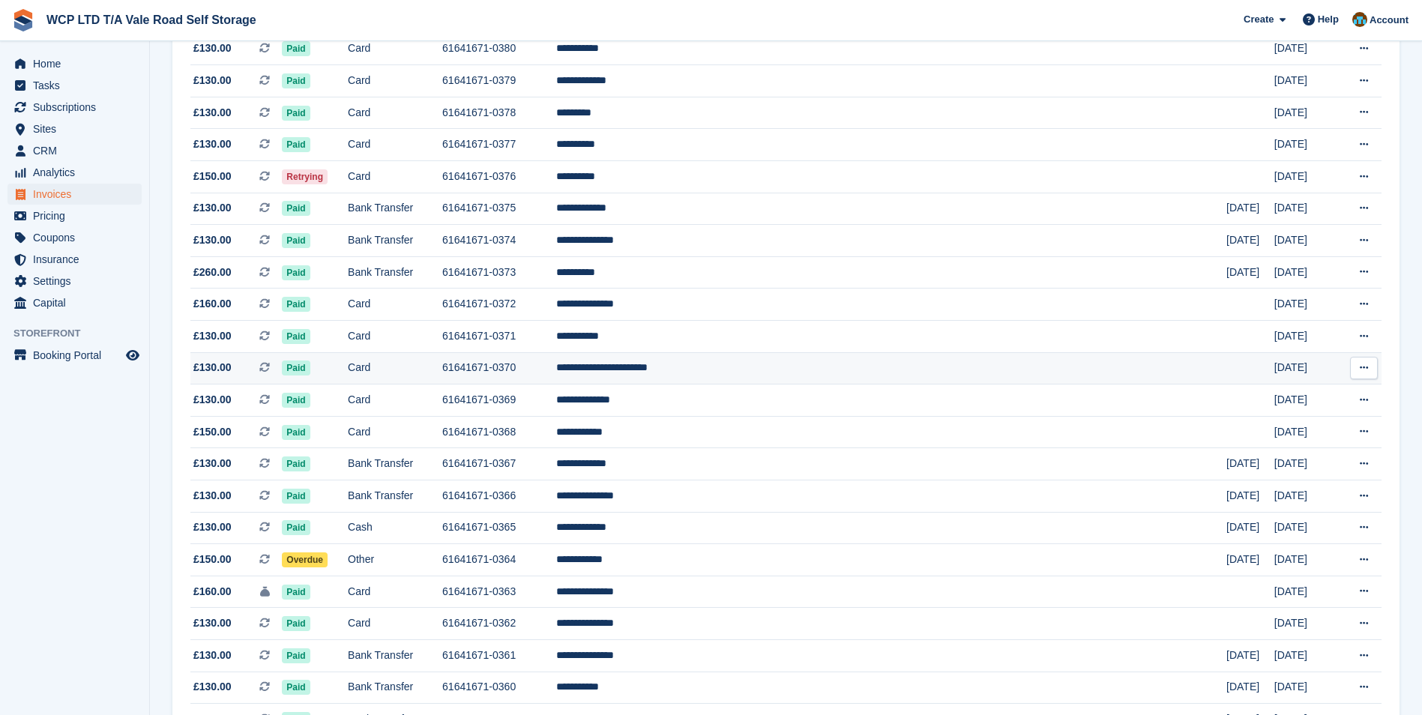
scroll to position [225, 0]
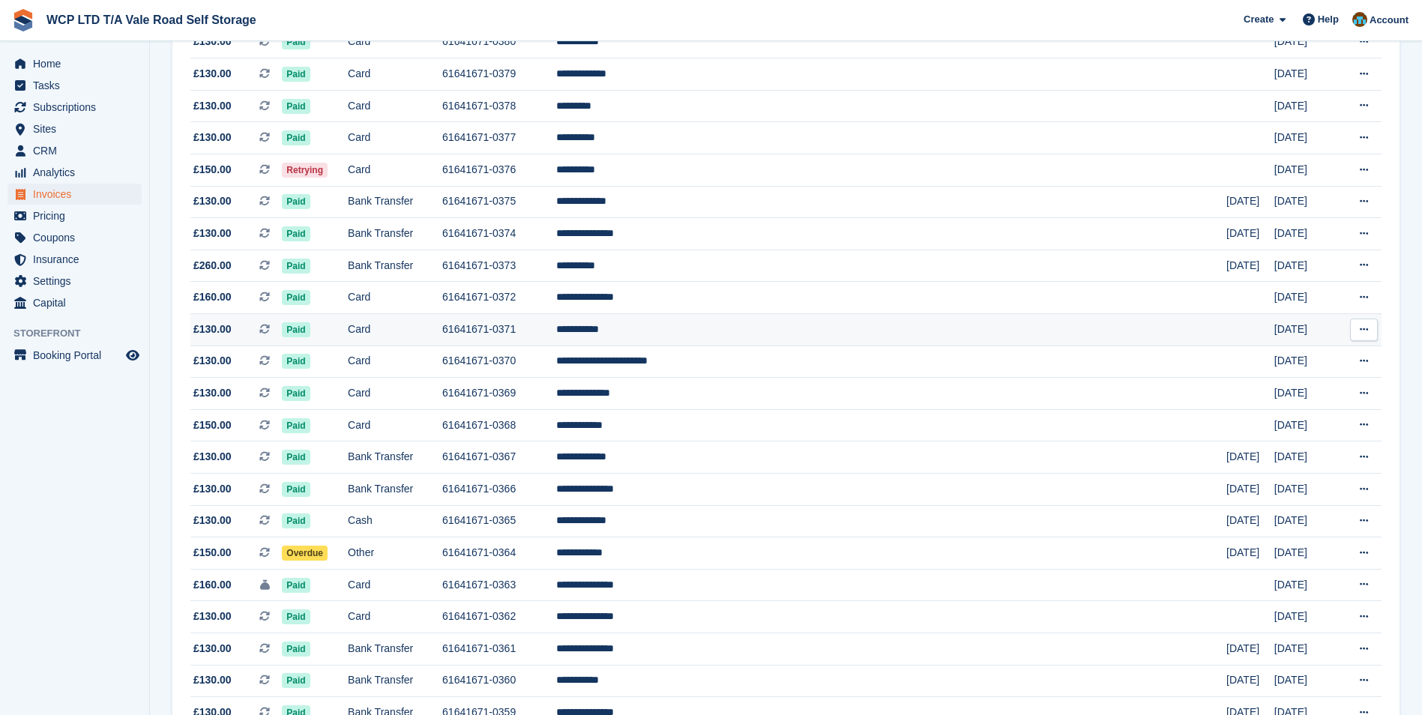
click at [726, 330] on td "**********" at bounding box center [891, 330] width 670 height 32
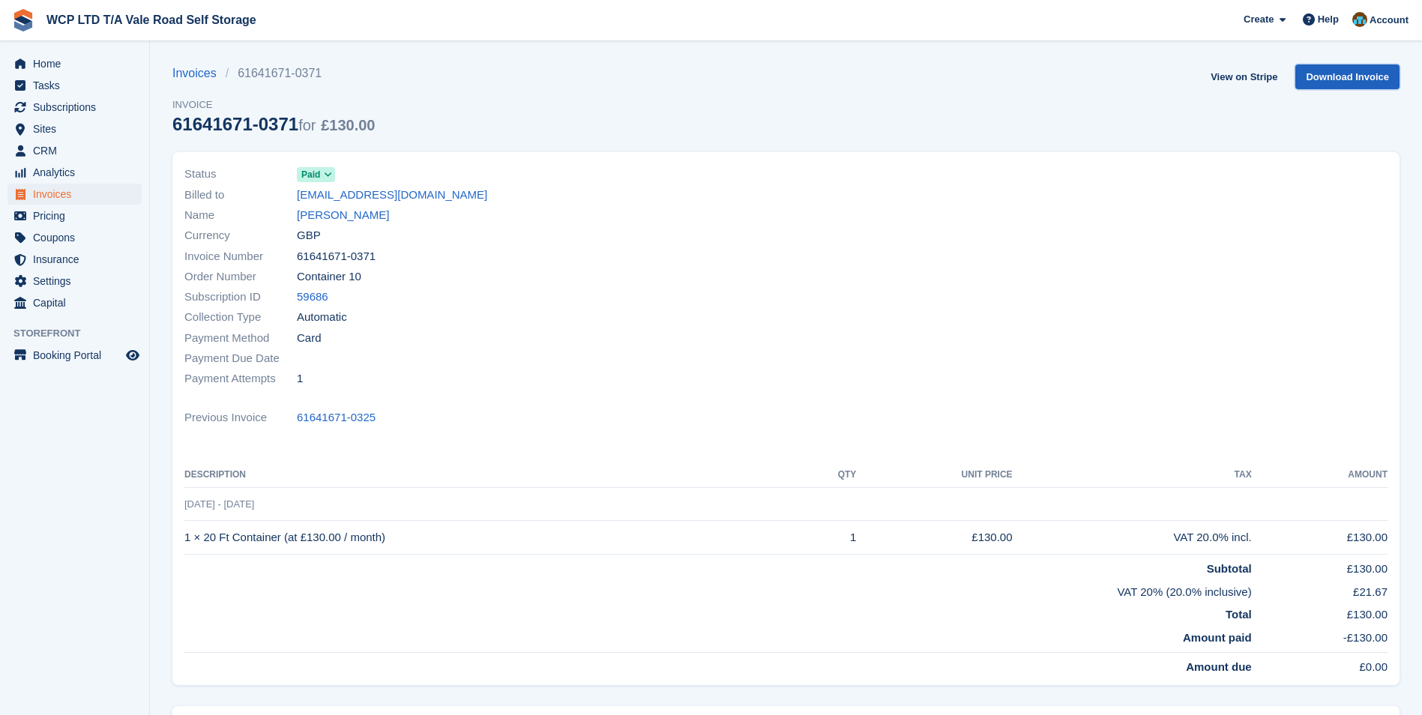
click at [1323, 70] on link "Download Invoice" at bounding box center [1347, 76] width 104 height 25
click at [99, 203] on span "Invoices" at bounding box center [78, 194] width 90 height 21
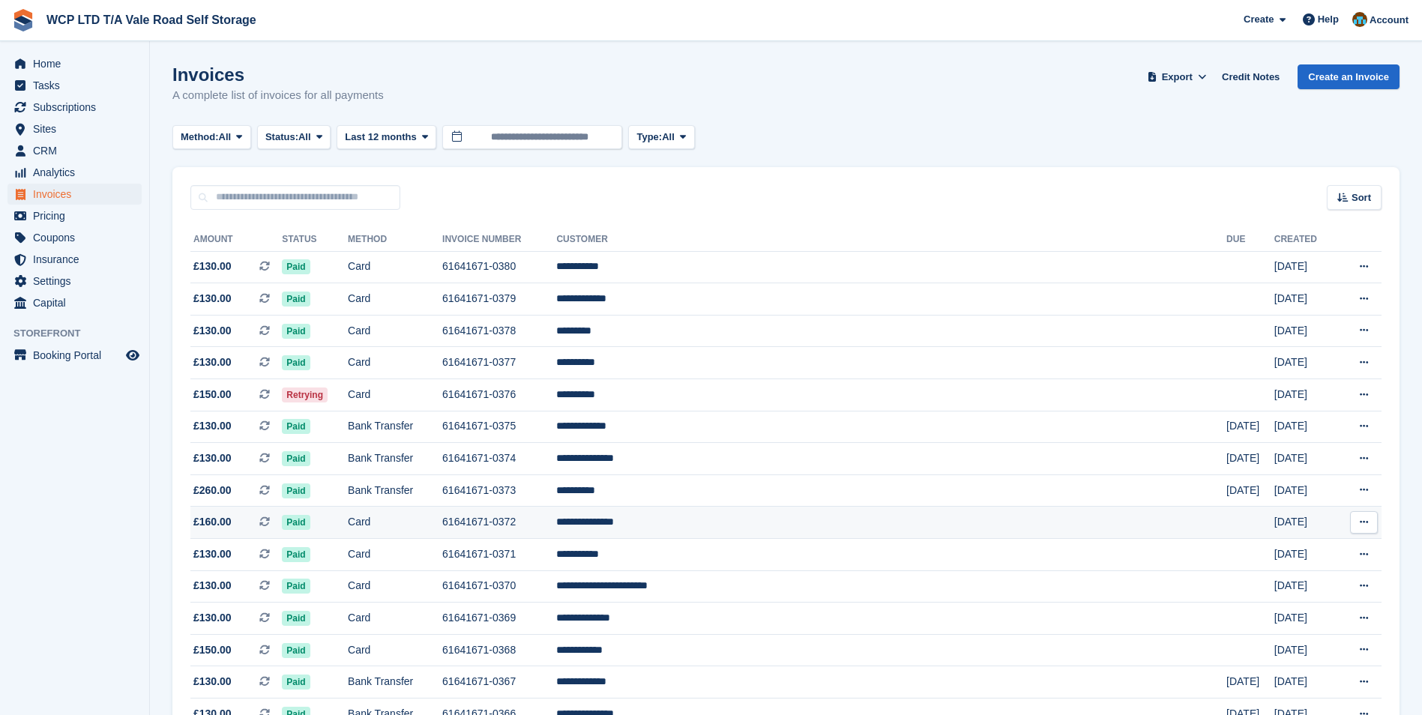
click at [729, 519] on td "**********" at bounding box center [891, 523] width 670 height 32
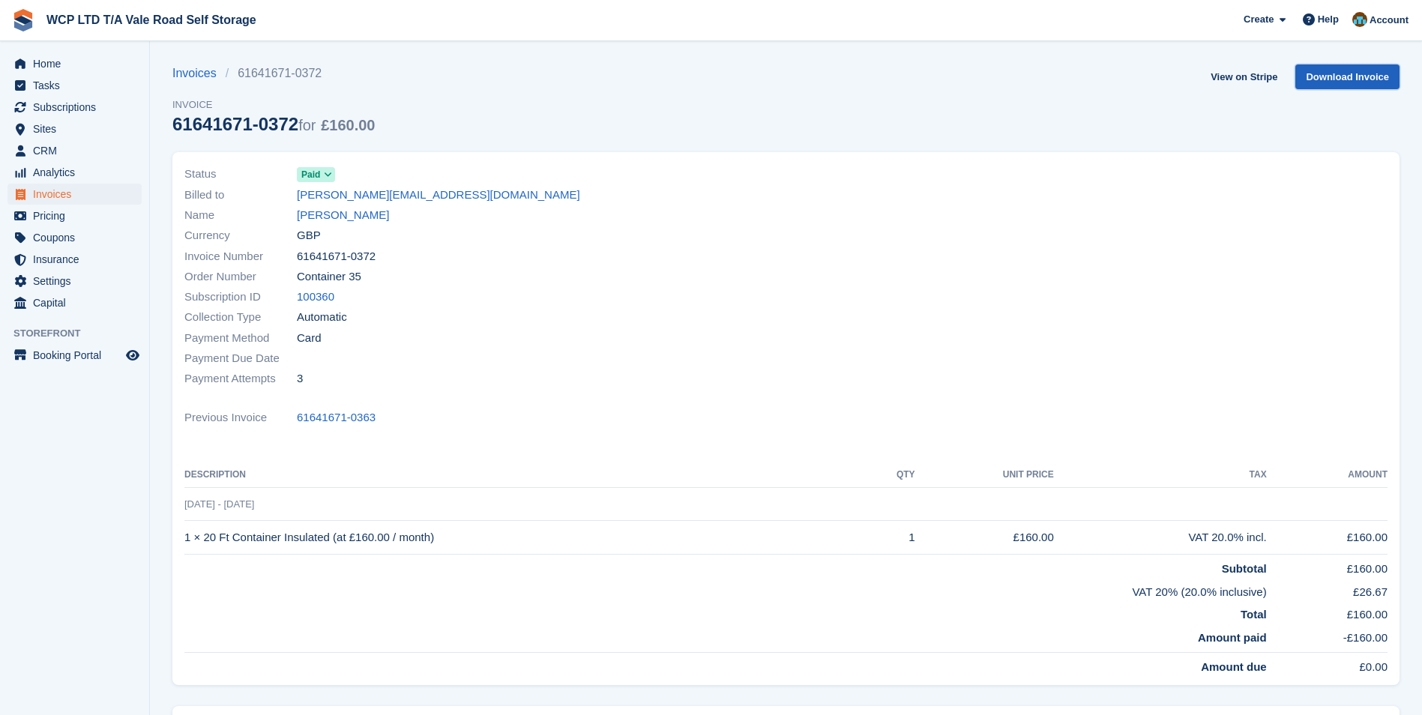
click at [1361, 76] on link "Download Invoice" at bounding box center [1347, 76] width 104 height 25
click at [921, 282] on div at bounding box center [1091, 276] width 611 height 243
click at [67, 198] on span "Invoices" at bounding box center [78, 194] width 90 height 21
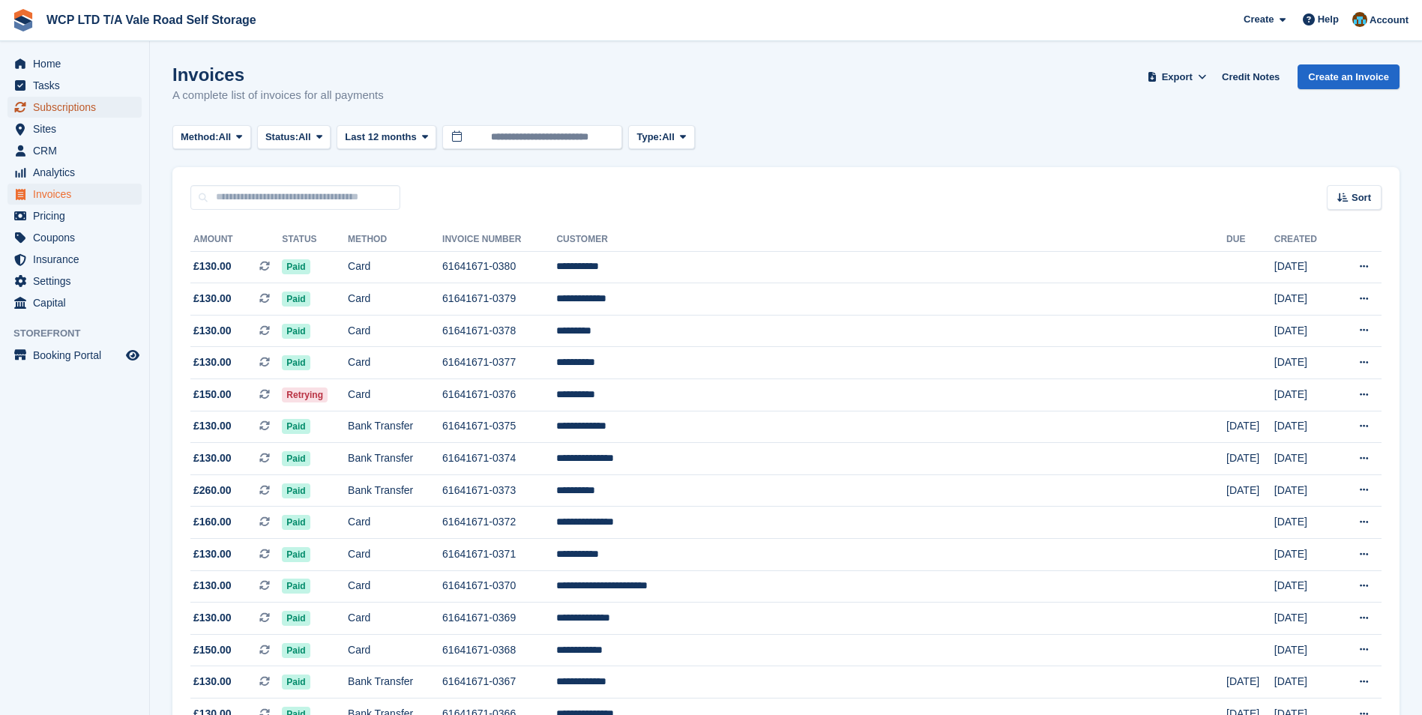
click at [80, 112] on span "Subscriptions" at bounding box center [78, 107] width 90 height 21
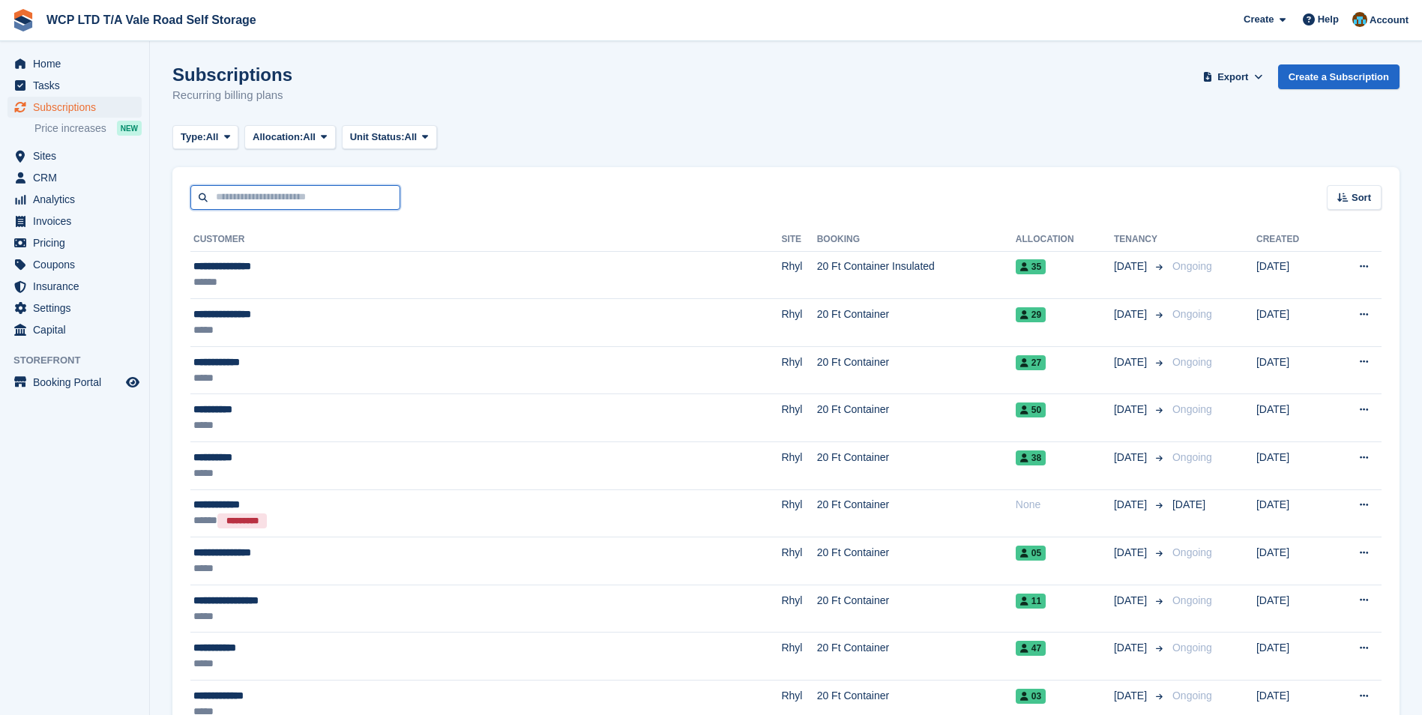
click at [225, 193] on input "text" at bounding box center [295, 197] width 210 height 25
type input "******"
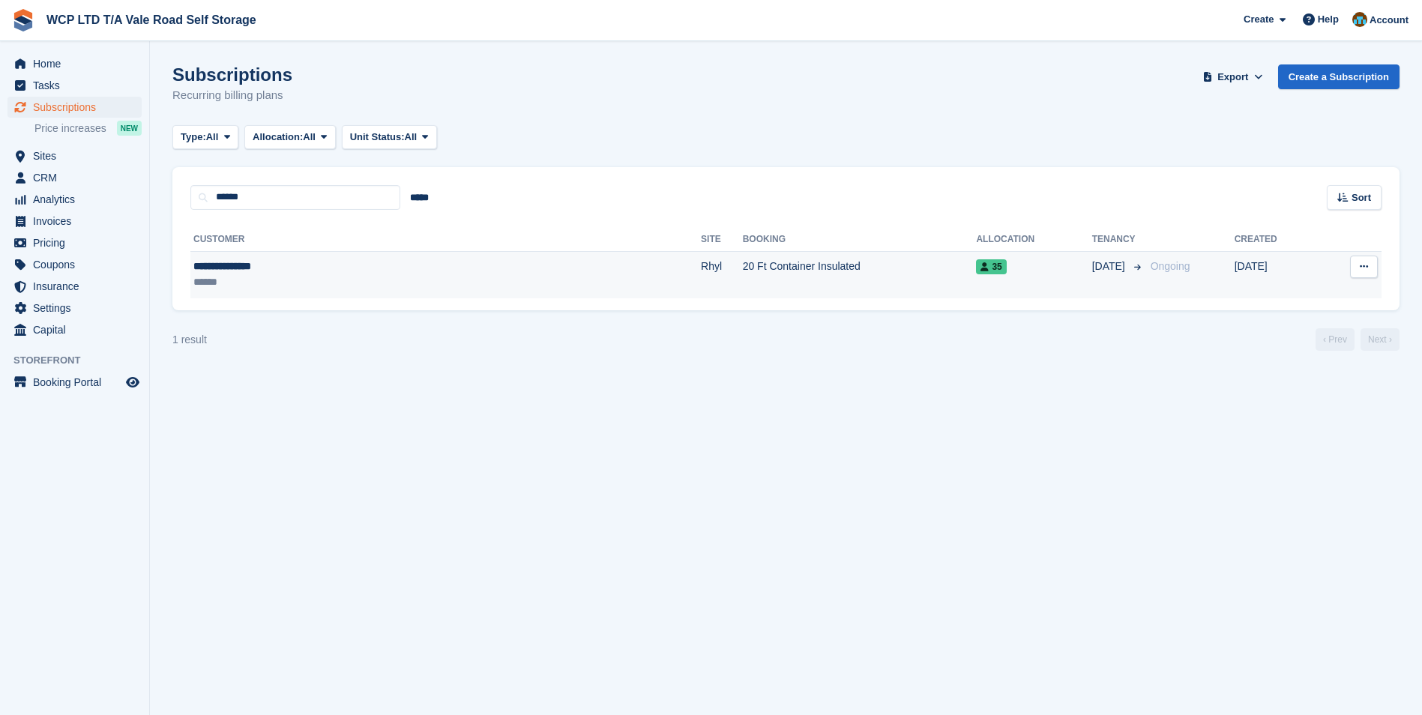
click at [408, 280] on div "******" at bounding box center [320, 282] width 254 height 16
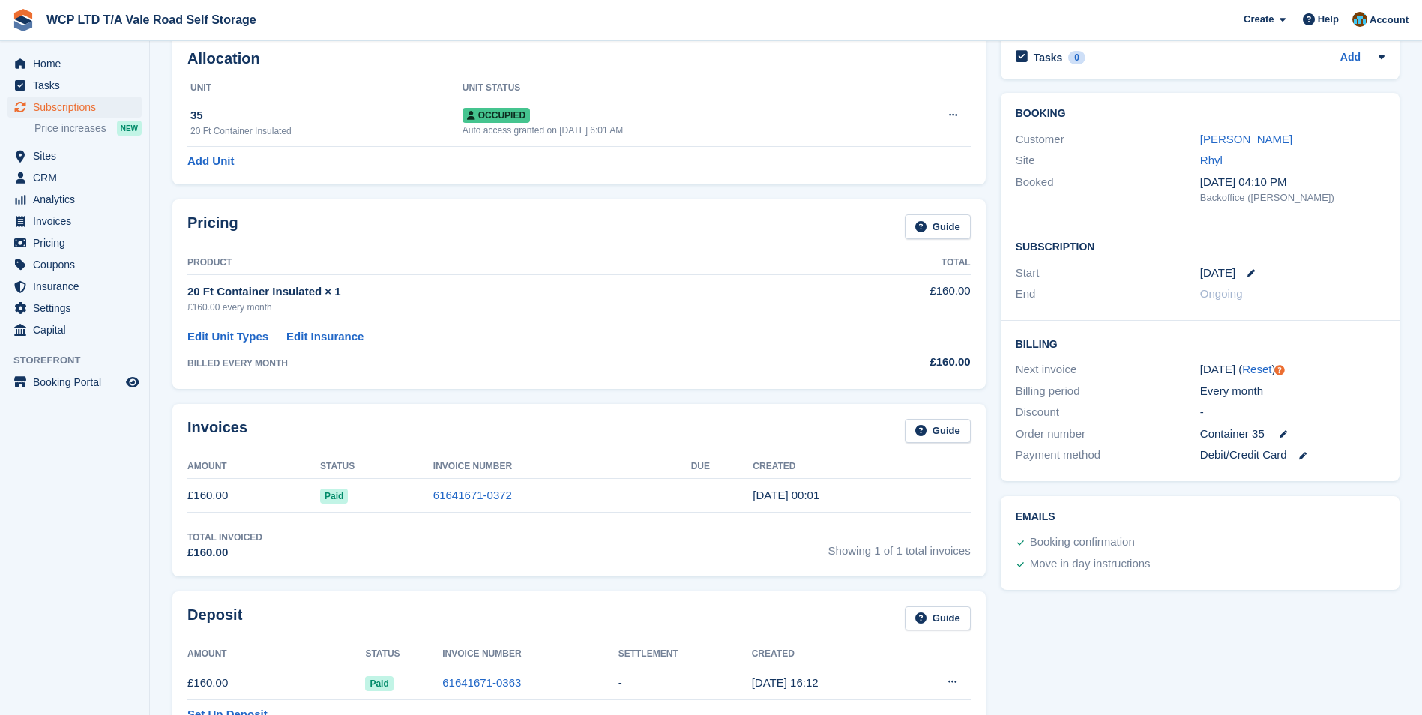
scroll to position [75, 0]
